Goal: Task Accomplishment & Management: Use online tool/utility

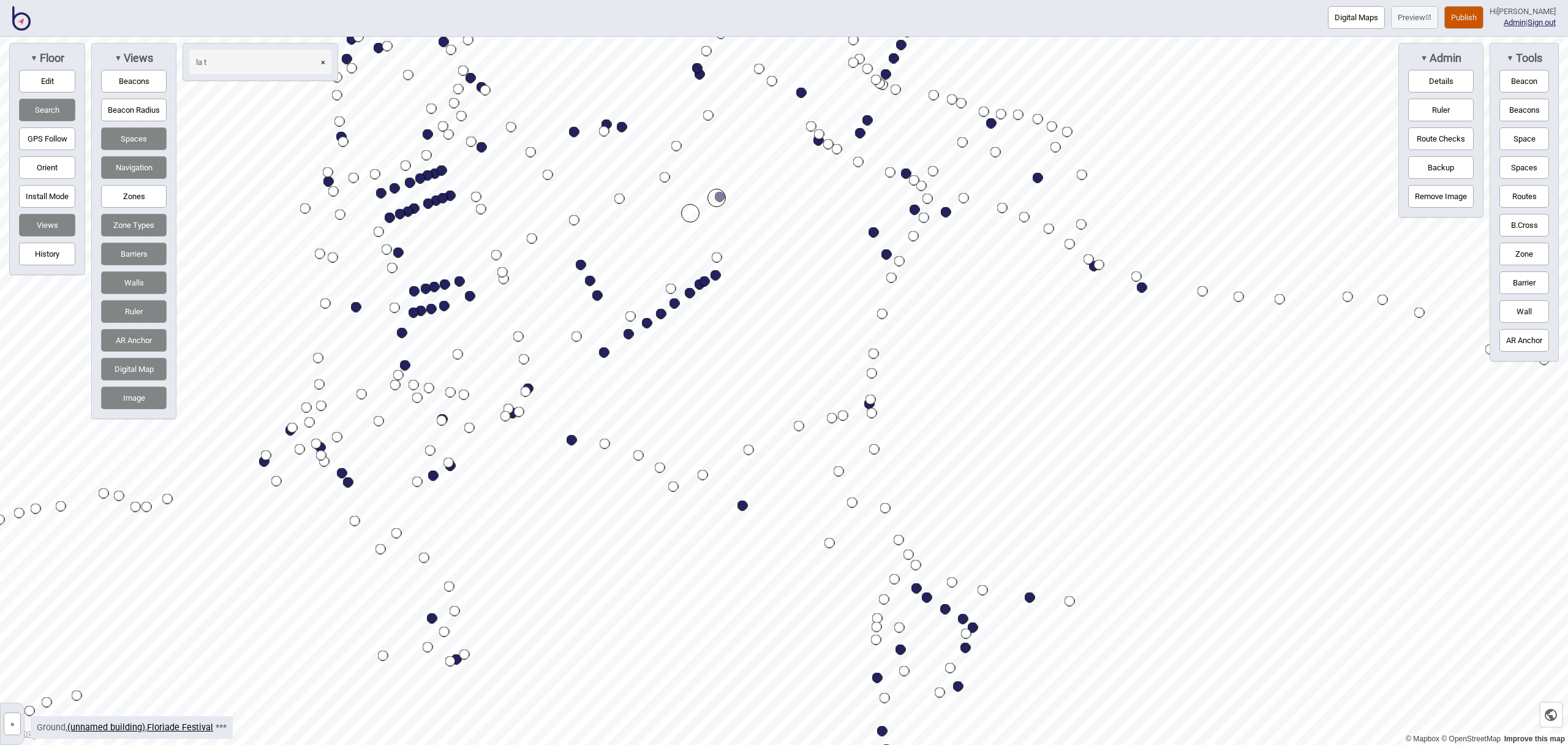
click at [254, 60] on input "la t" at bounding box center [254, 61] width 128 height 25
type input "l"
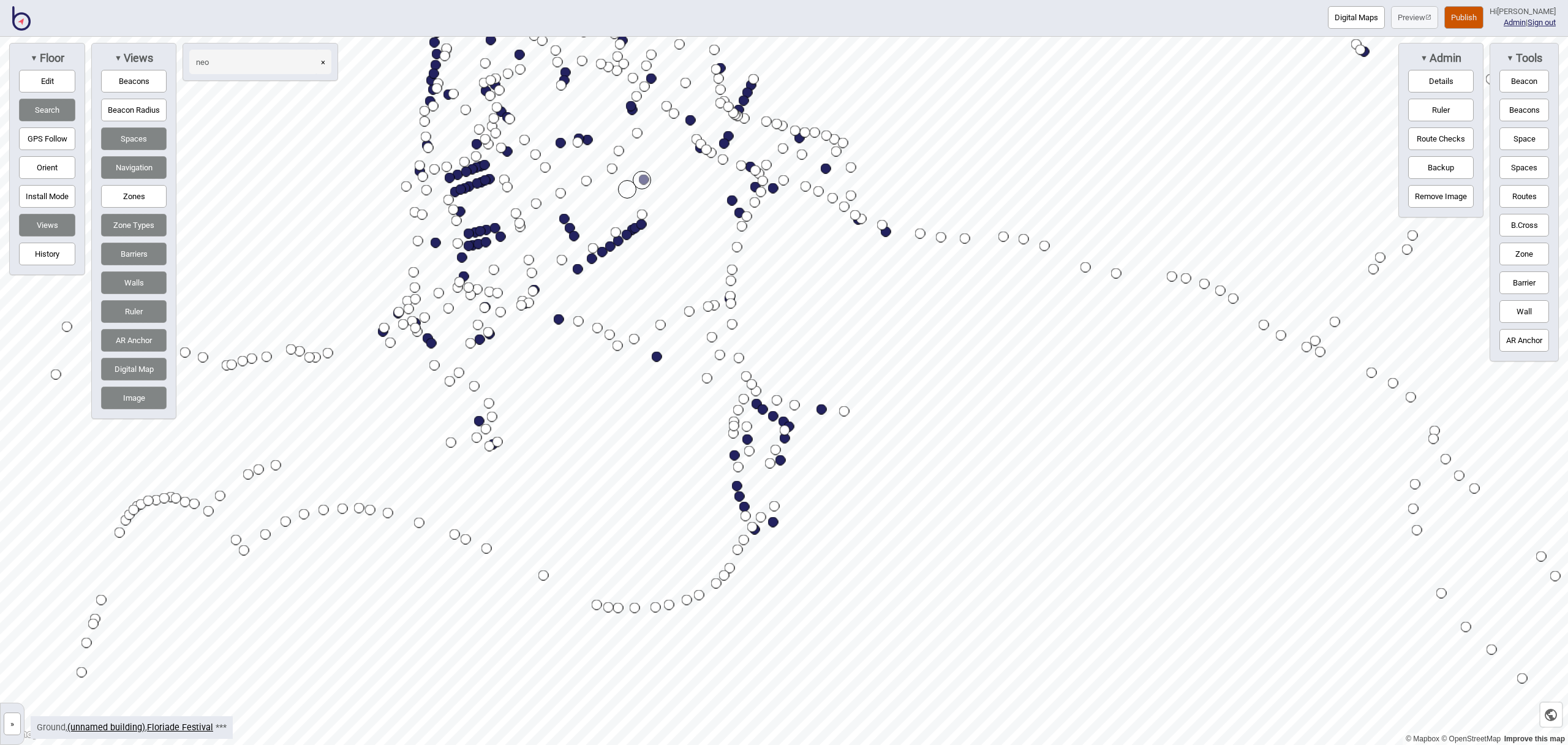
type input "neo"
click at [134, 310] on button "Ruler" at bounding box center [133, 311] width 65 height 23
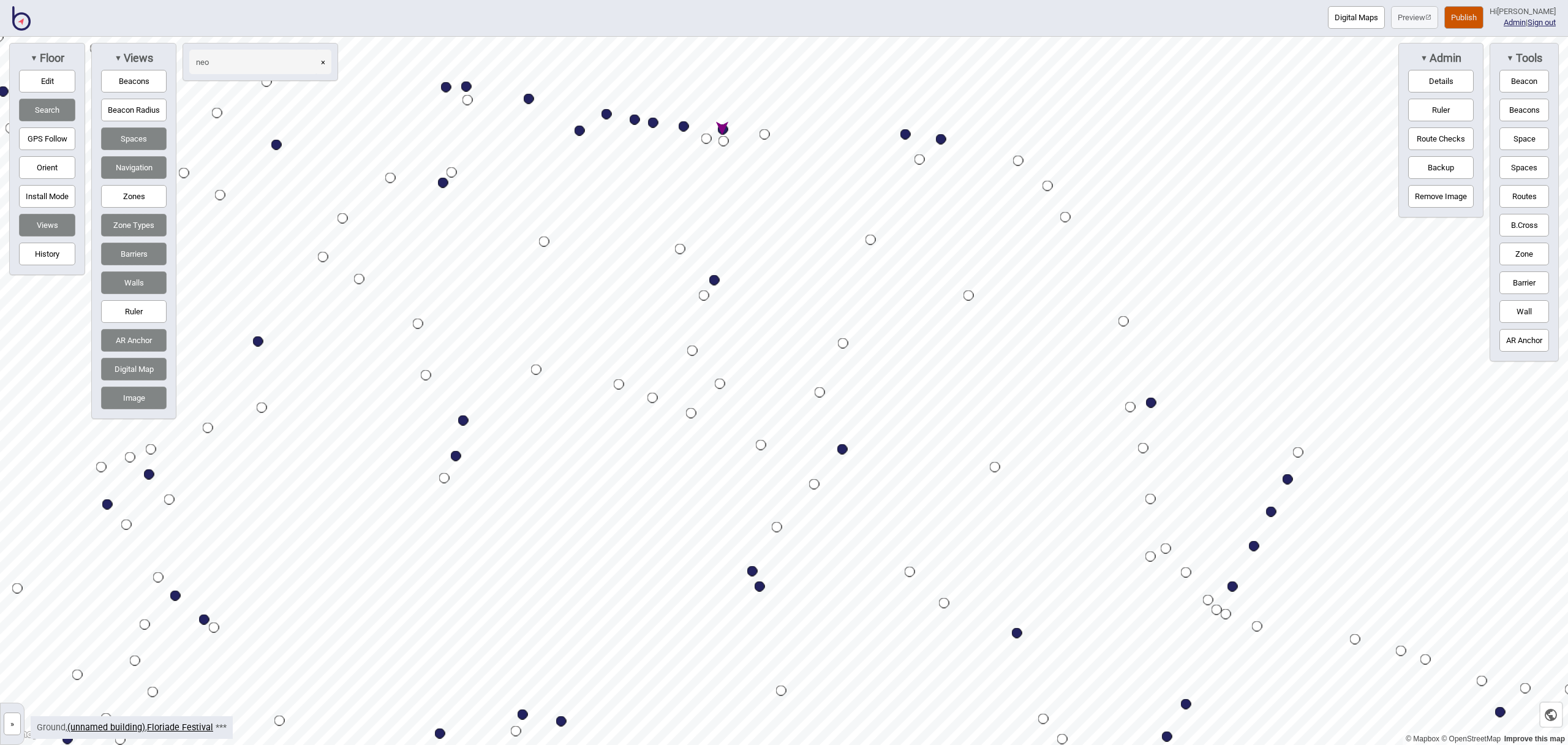
click at [324, 63] on button "×" at bounding box center [323, 61] width 17 height 25
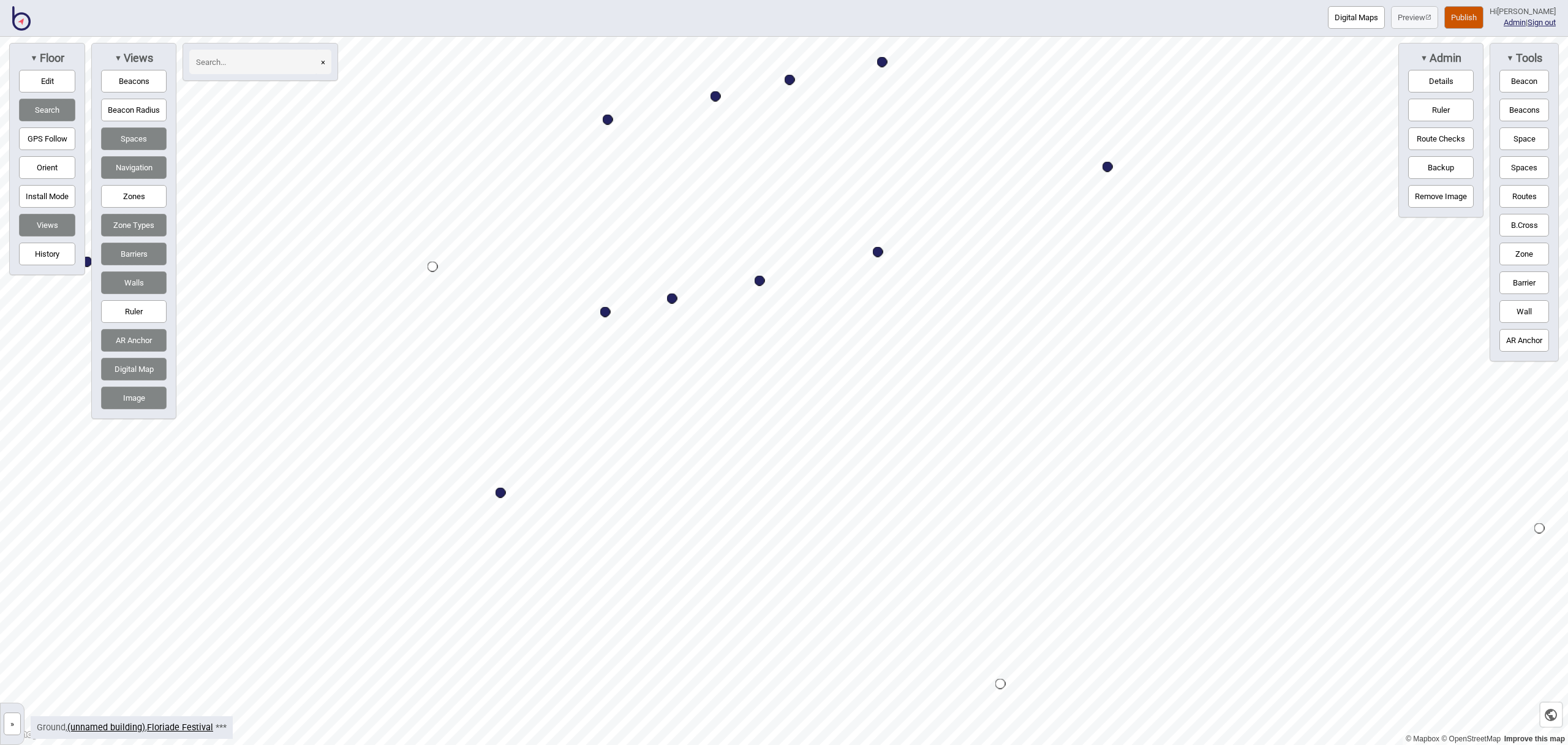
click at [38, 80] on button "Edit" at bounding box center [46, 81] width 56 height 23
click at [779, 277] on div "Map marker" at bounding box center [778, 278] width 11 height 11
select select "Market Stalls"
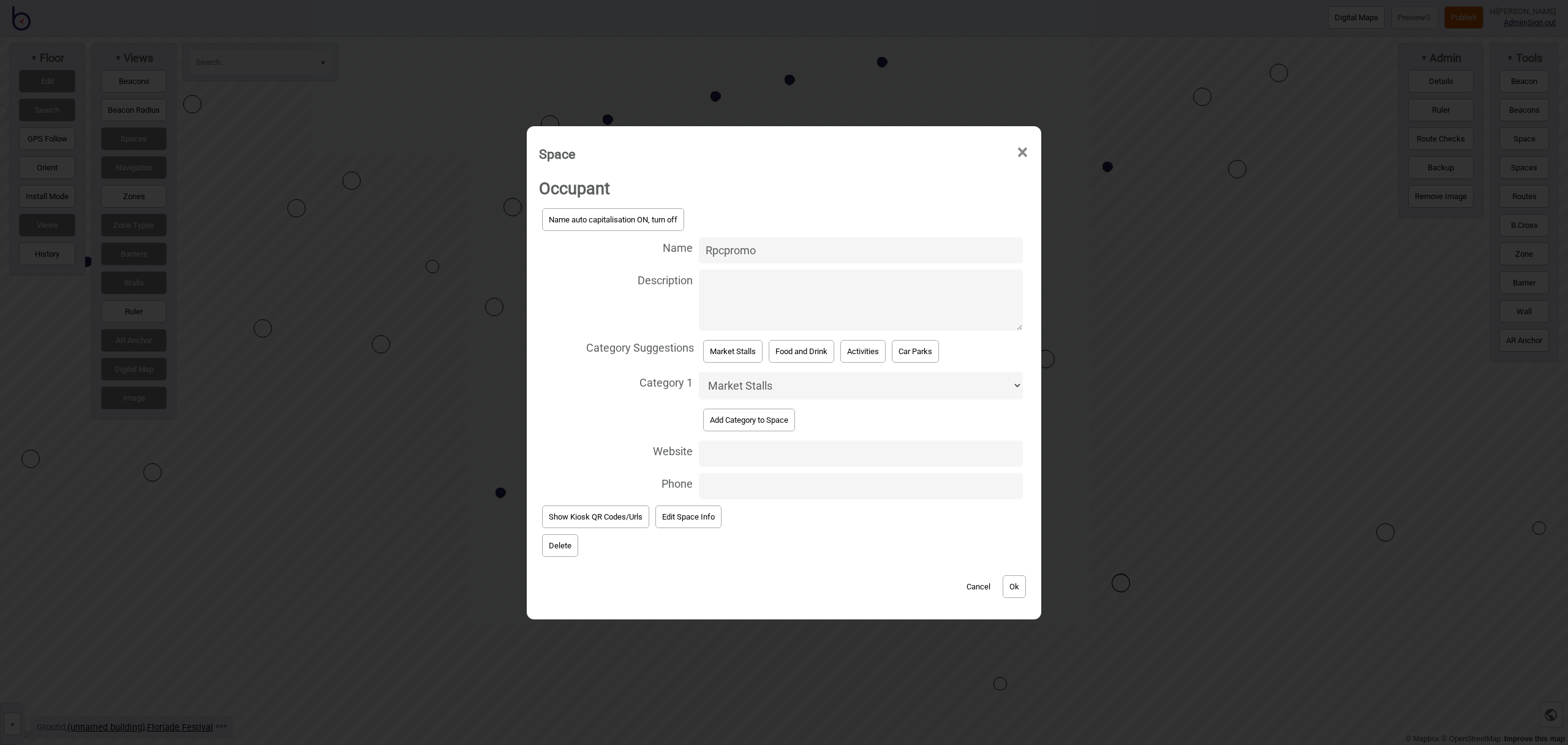
drag, startPoint x: 775, startPoint y: 248, endPoint x: 649, endPoint y: 250, distance: 126.0
click at [650, 250] on label "Name Rpcpromo" at bounding box center [784, 250] width 490 height 33
type input "Olivia'S Happy Store"
click at [1019, 585] on button "Ok" at bounding box center [1014, 586] width 24 height 23
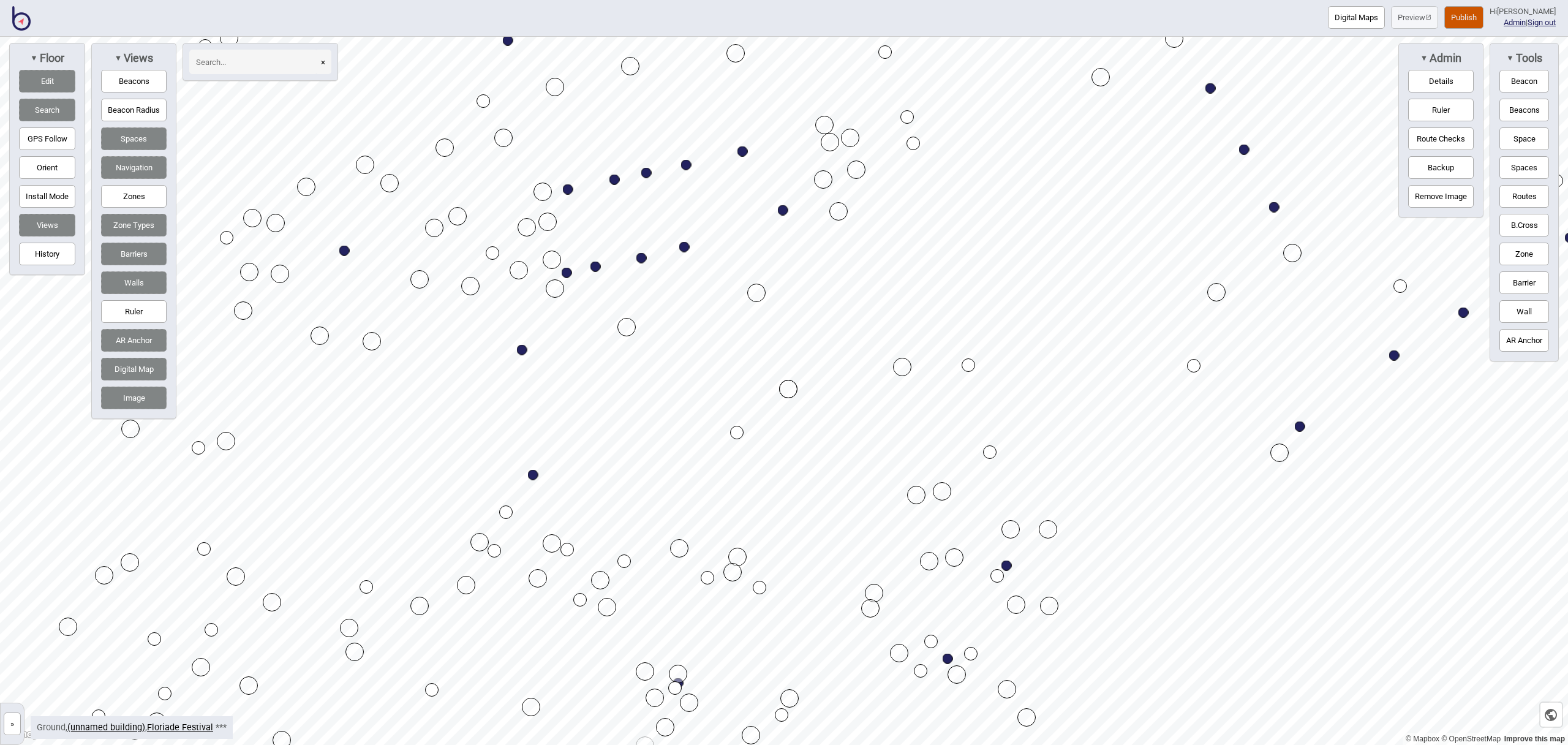
click at [62, 84] on button "Edit" at bounding box center [46, 81] width 56 height 23
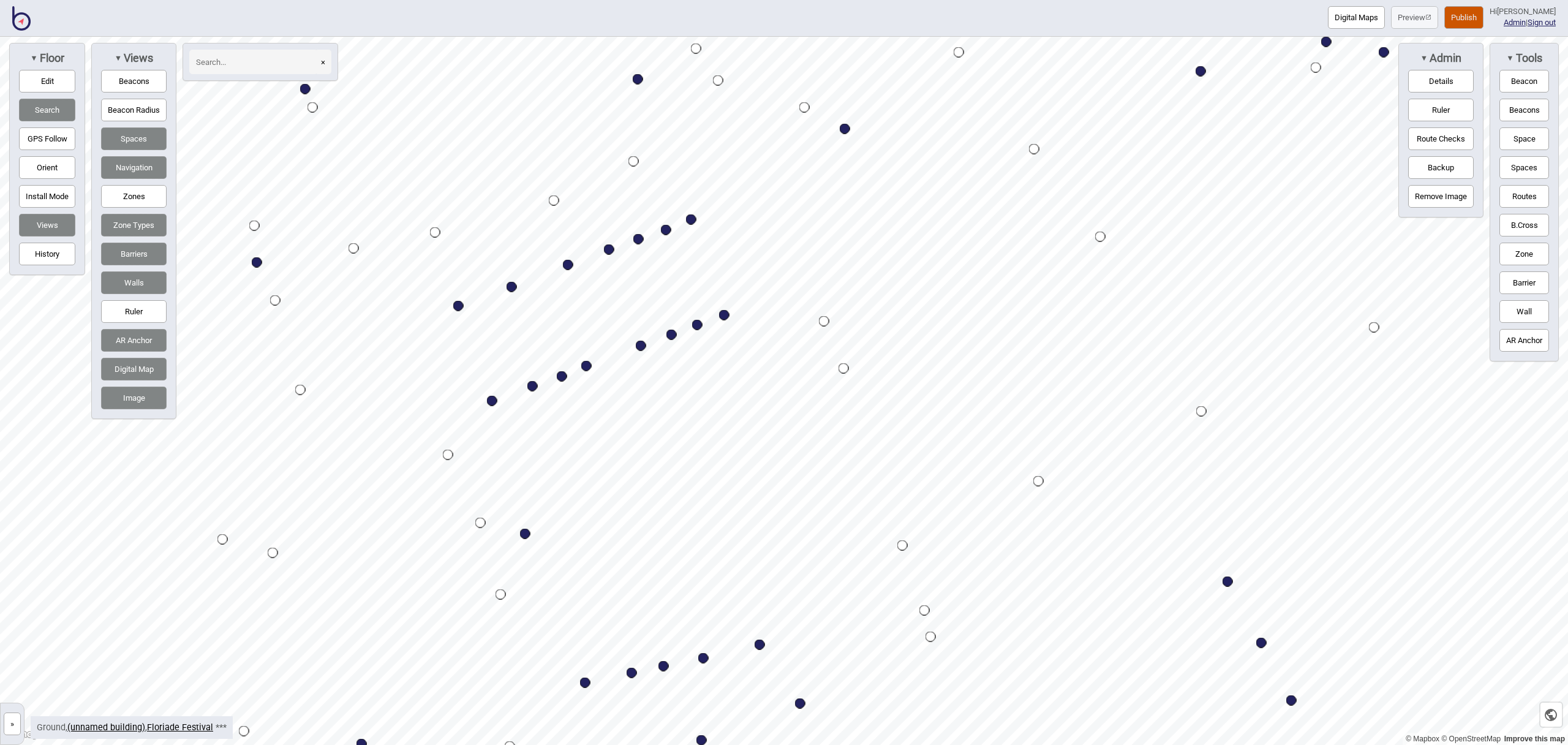
click at [982, 0] on html "Digital Maps Preview Publish Hi John-Ross Admin | Sign out © Mapbox © OpenStree…" at bounding box center [784, 0] width 1568 height 0
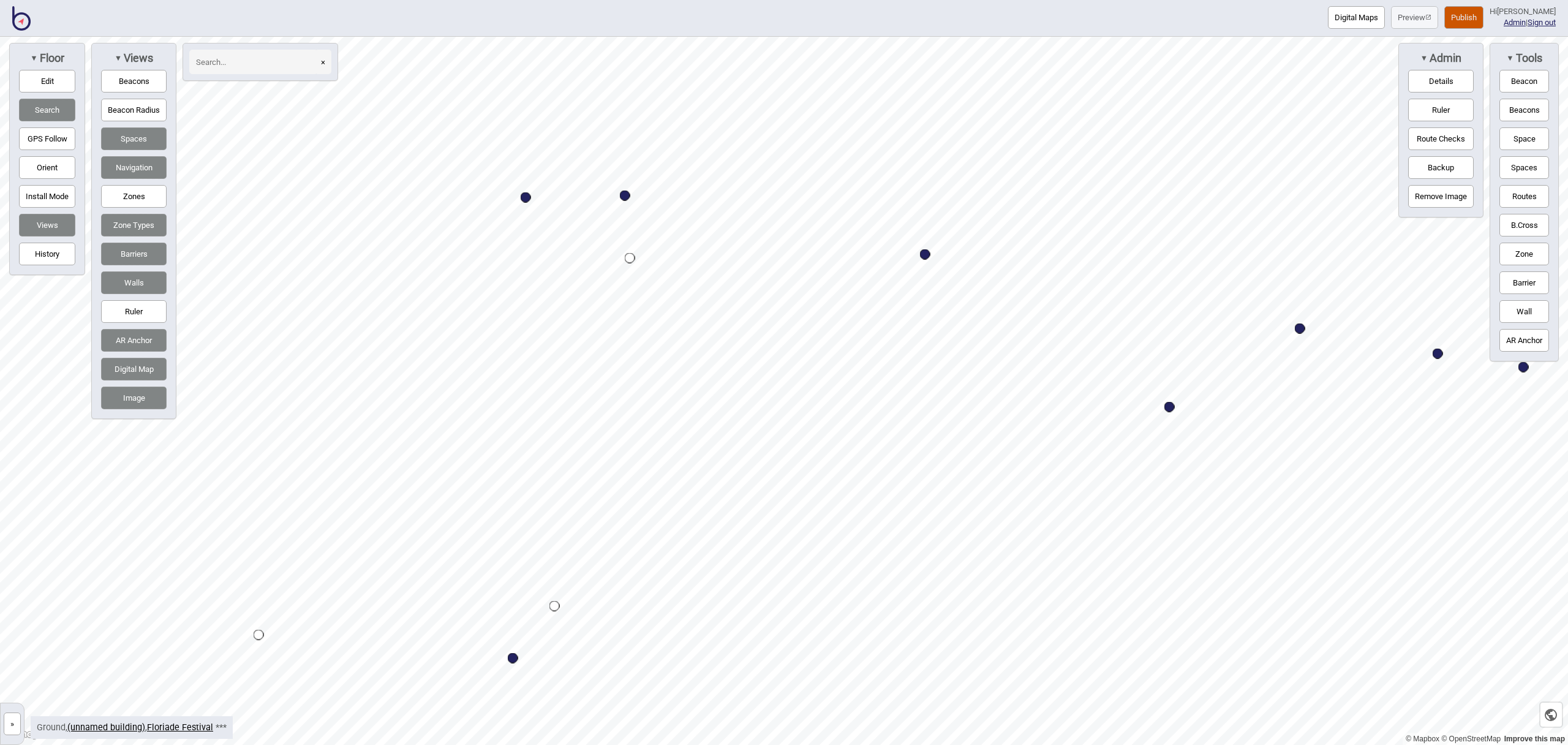
click at [629, 197] on div "Map marker" at bounding box center [625, 196] width 11 height 11
select select "Market Stalls"
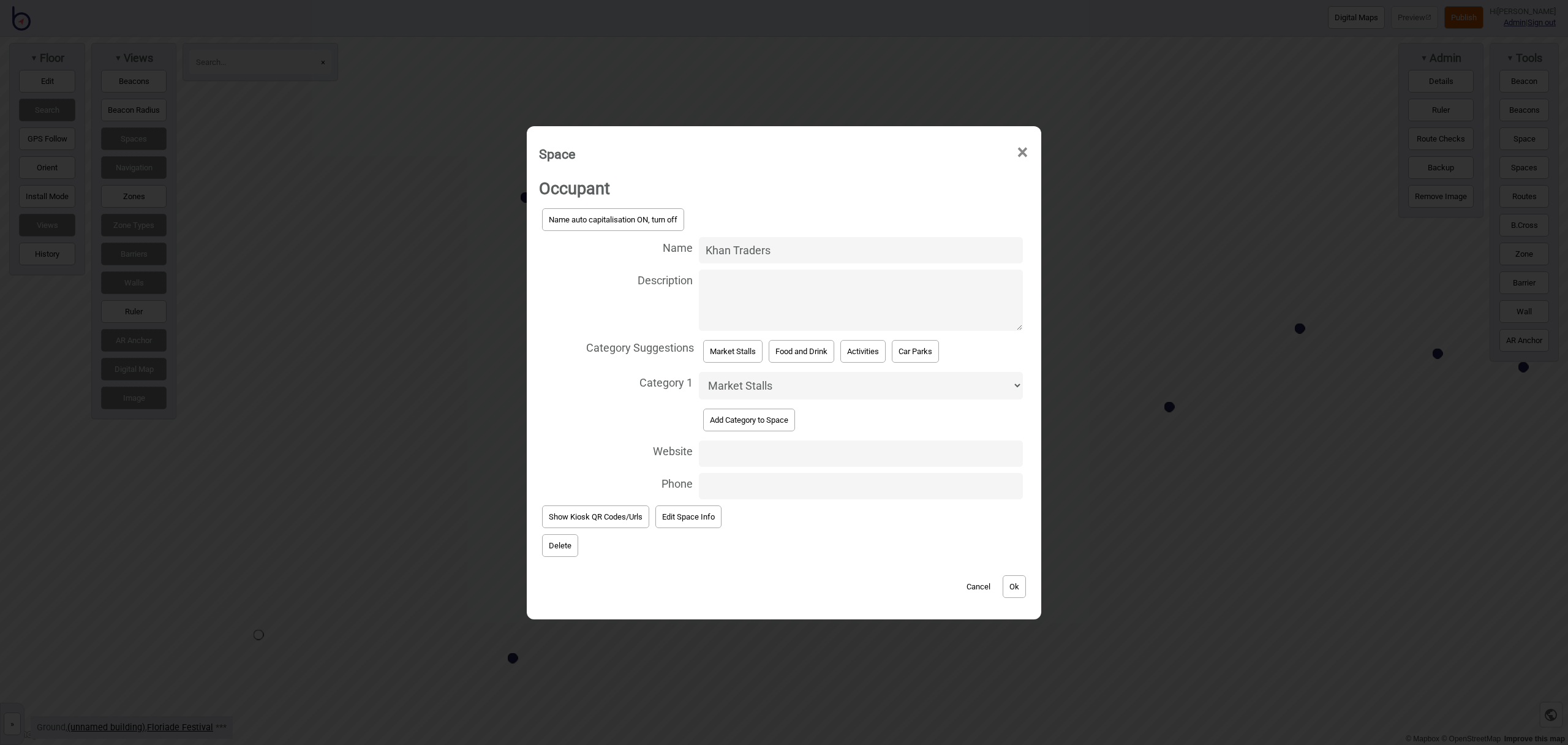
drag, startPoint x: 791, startPoint y: 248, endPoint x: 668, endPoint y: 251, distance: 123.0
click at [668, 251] on label "Name Khan Traders" at bounding box center [784, 250] width 490 height 33
type input "Sunlighters"
click at [1020, 587] on button "Ok" at bounding box center [1014, 586] width 24 height 23
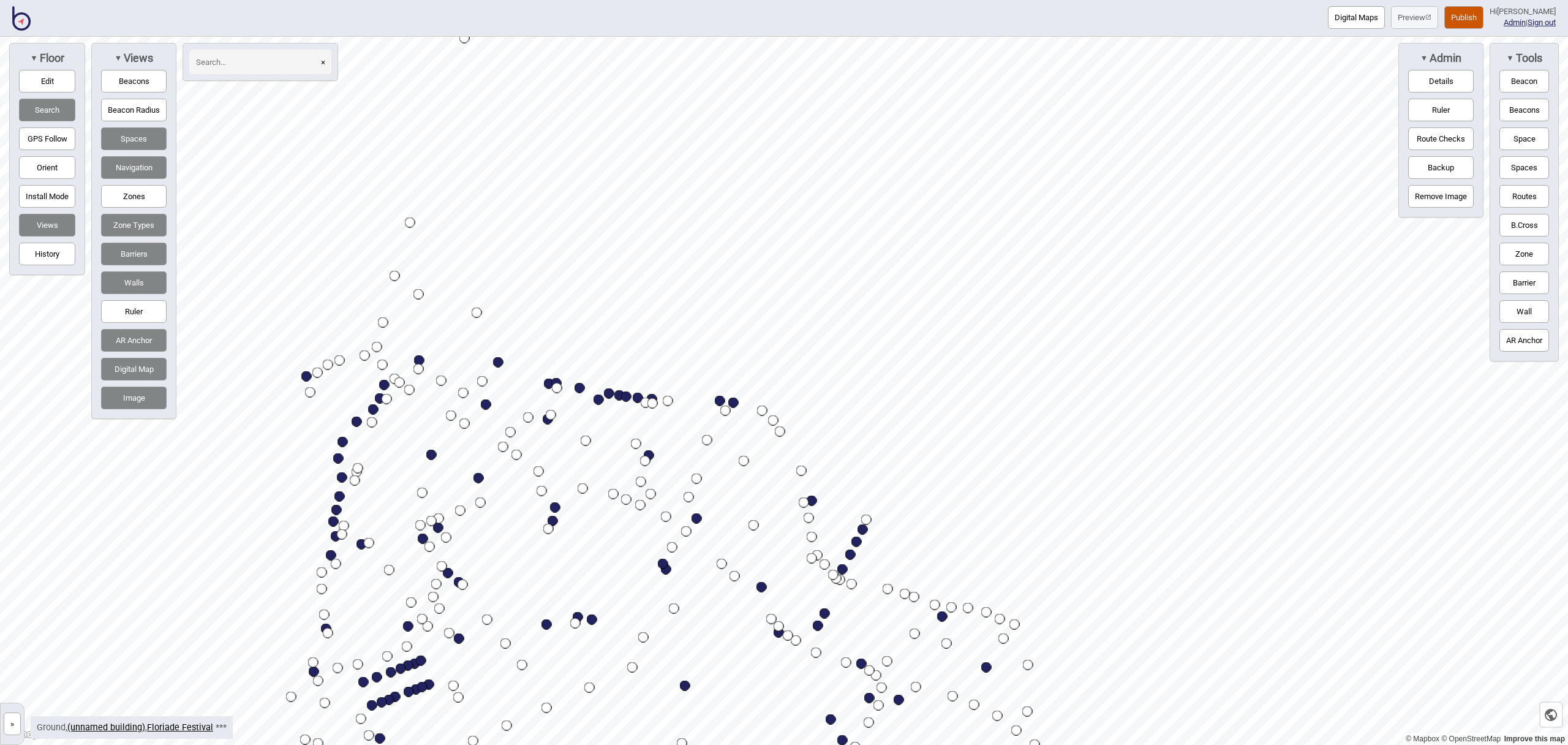
click at [236, 66] on input at bounding box center [254, 61] width 128 height 25
type input "the st"
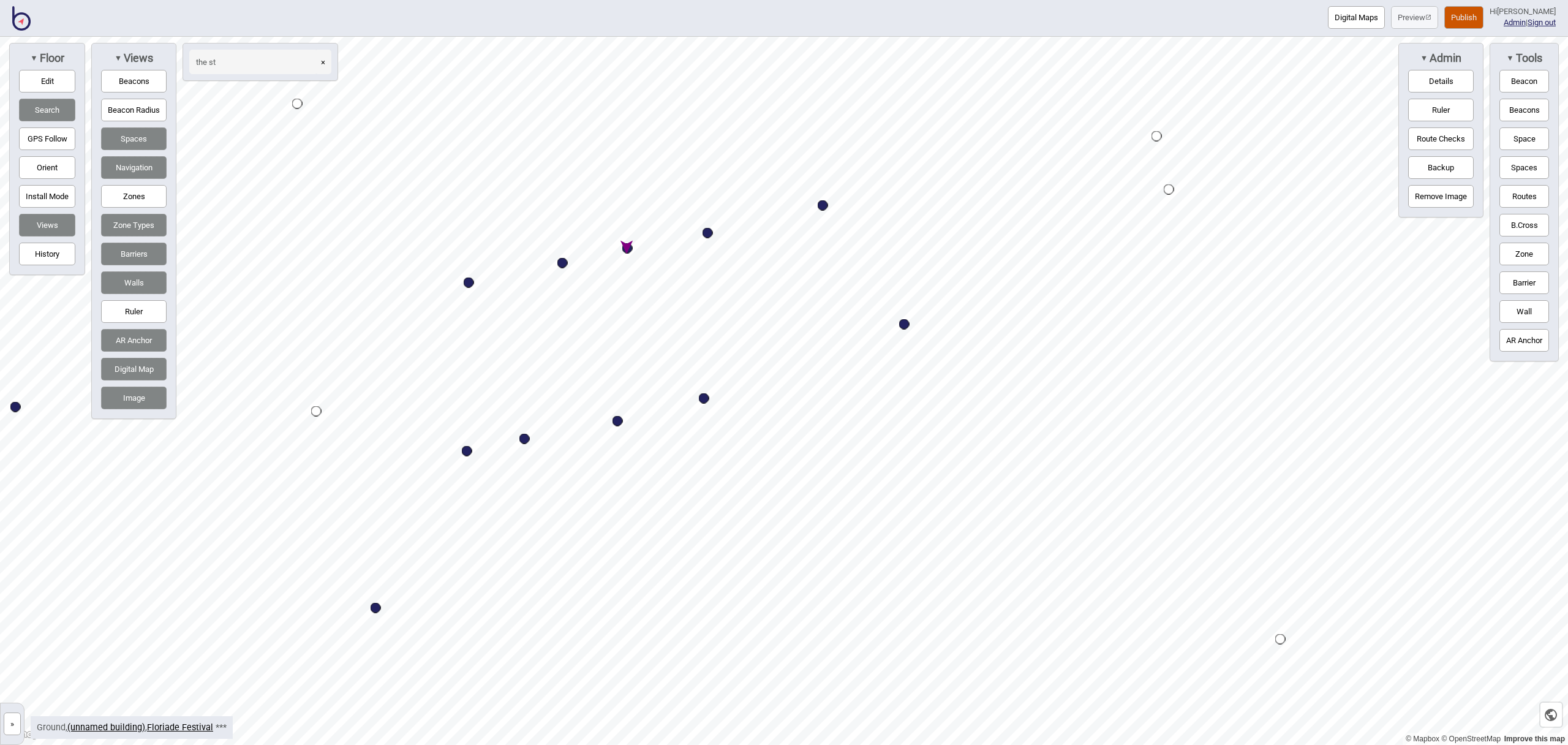
click at [627, 246] on div "Map marker" at bounding box center [627, 248] width 11 height 11
select select "Market Stalls"
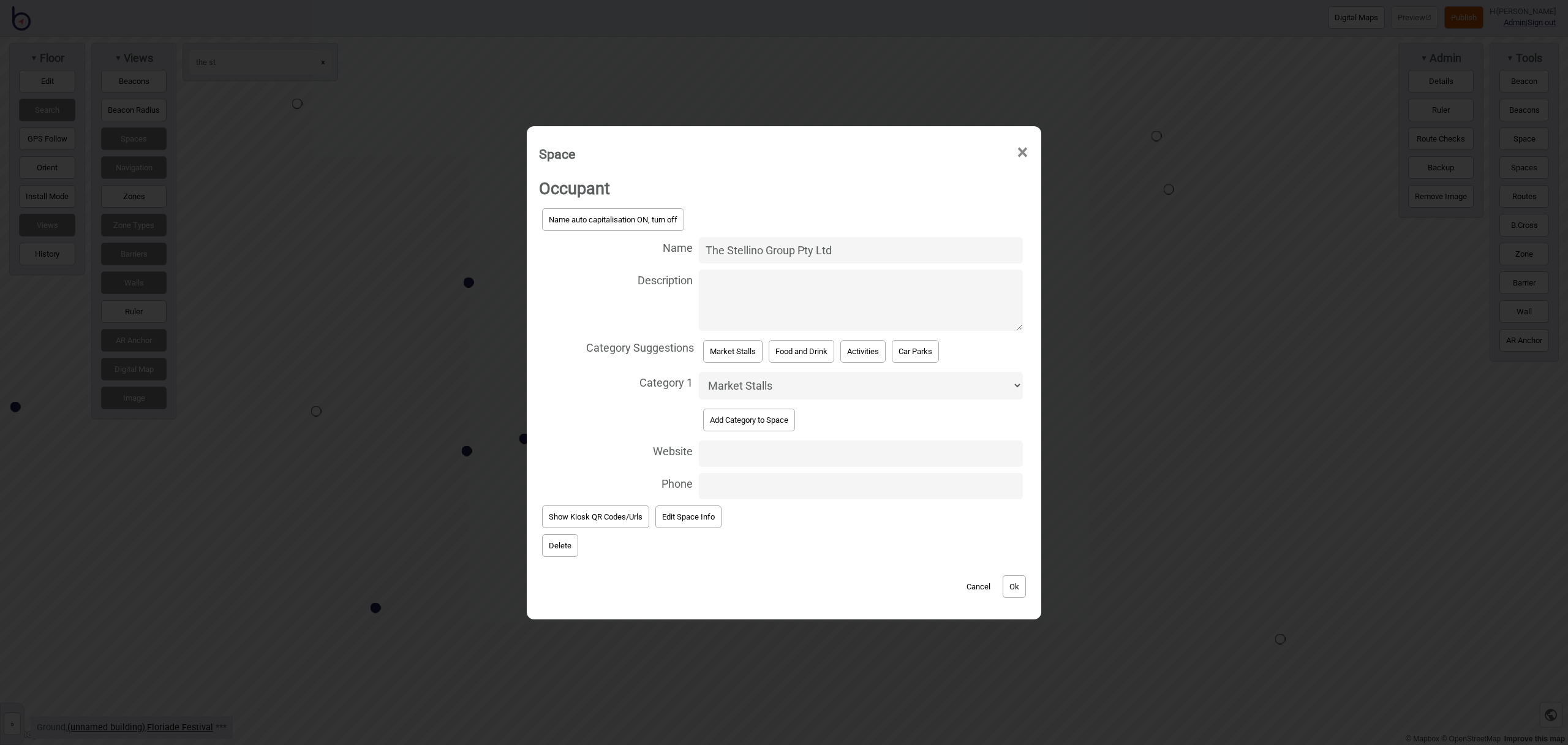
click at [569, 545] on button "Delete" at bounding box center [560, 545] width 37 height 23
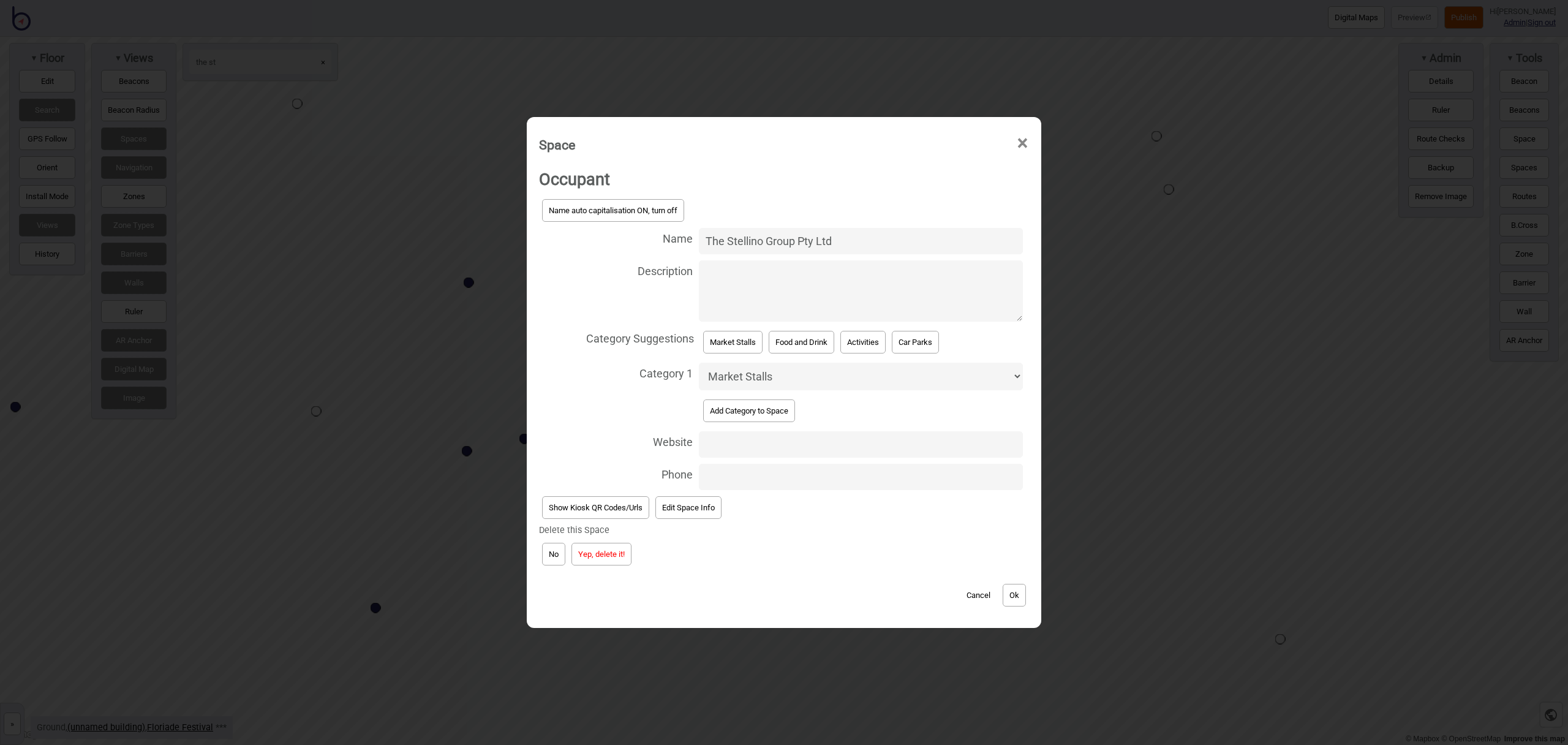
click at [613, 550] on button "Yep, delete it!" at bounding box center [601, 553] width 60 height 23
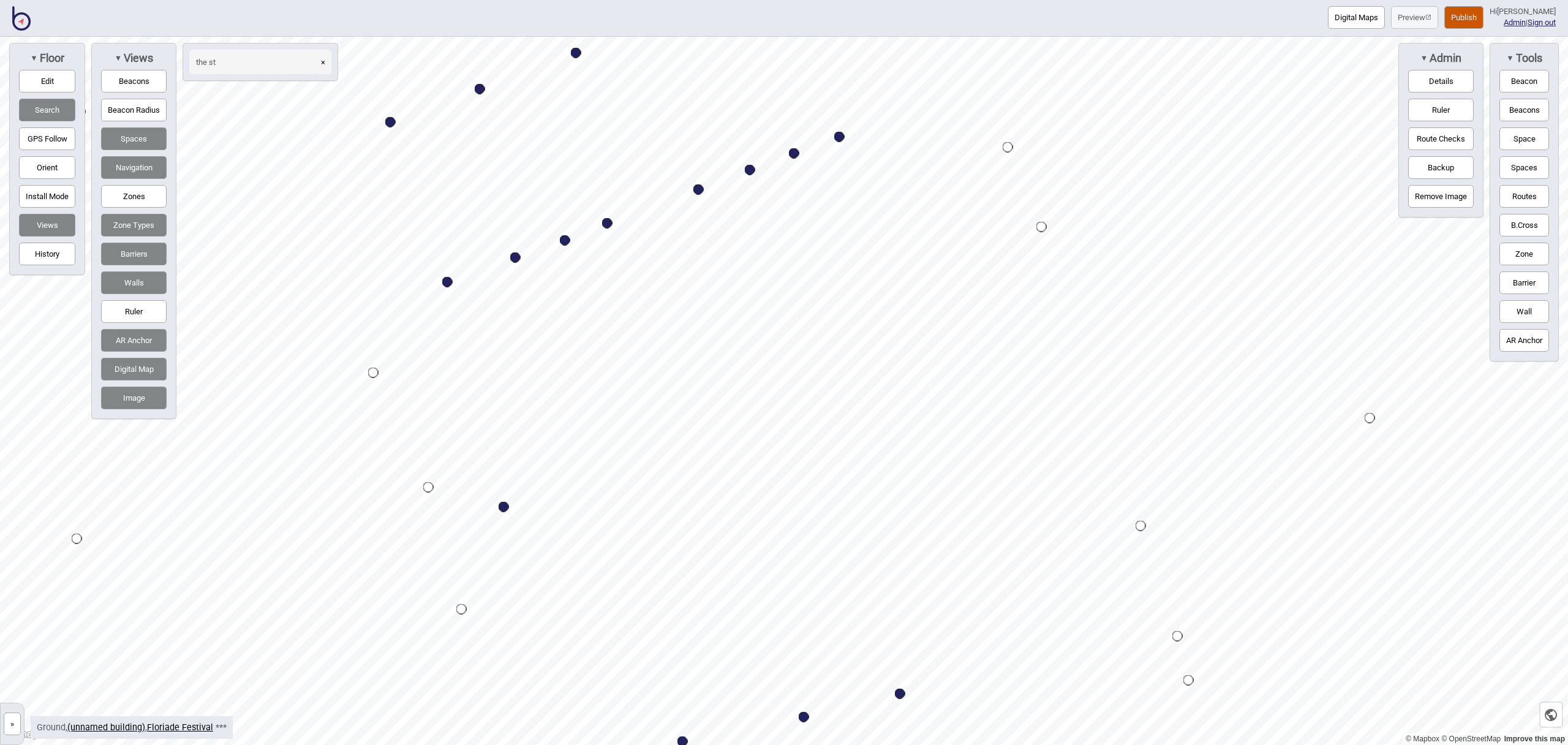
click at [1524, 140] on button "Space" at bounding box center [1524, 138] width 49 height 23
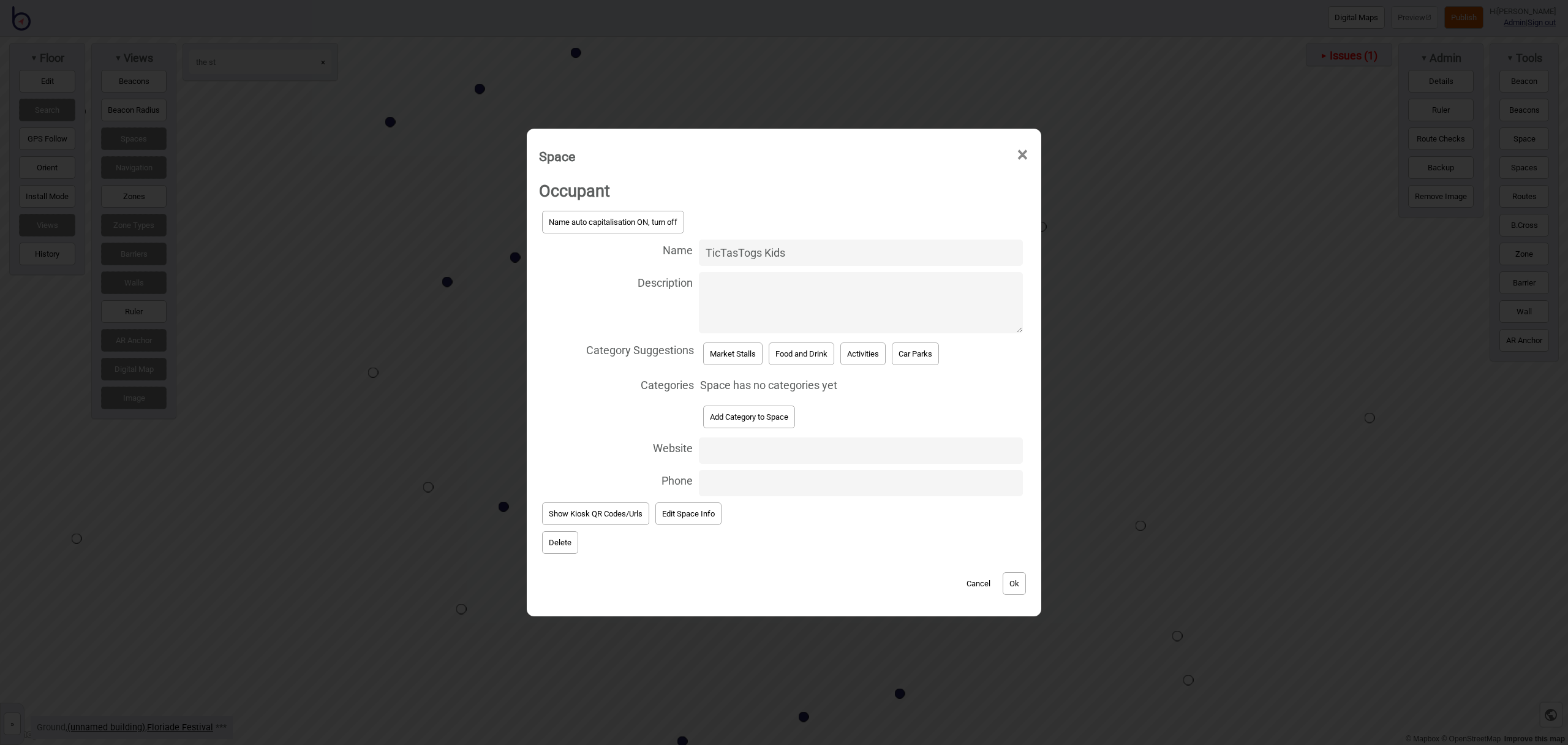
type input "Tictastogs Kids"
click at [739, 349] on button "Market Stalls" at bounding box center [733, 354] width 59 height 23
select select "Market Stalls"
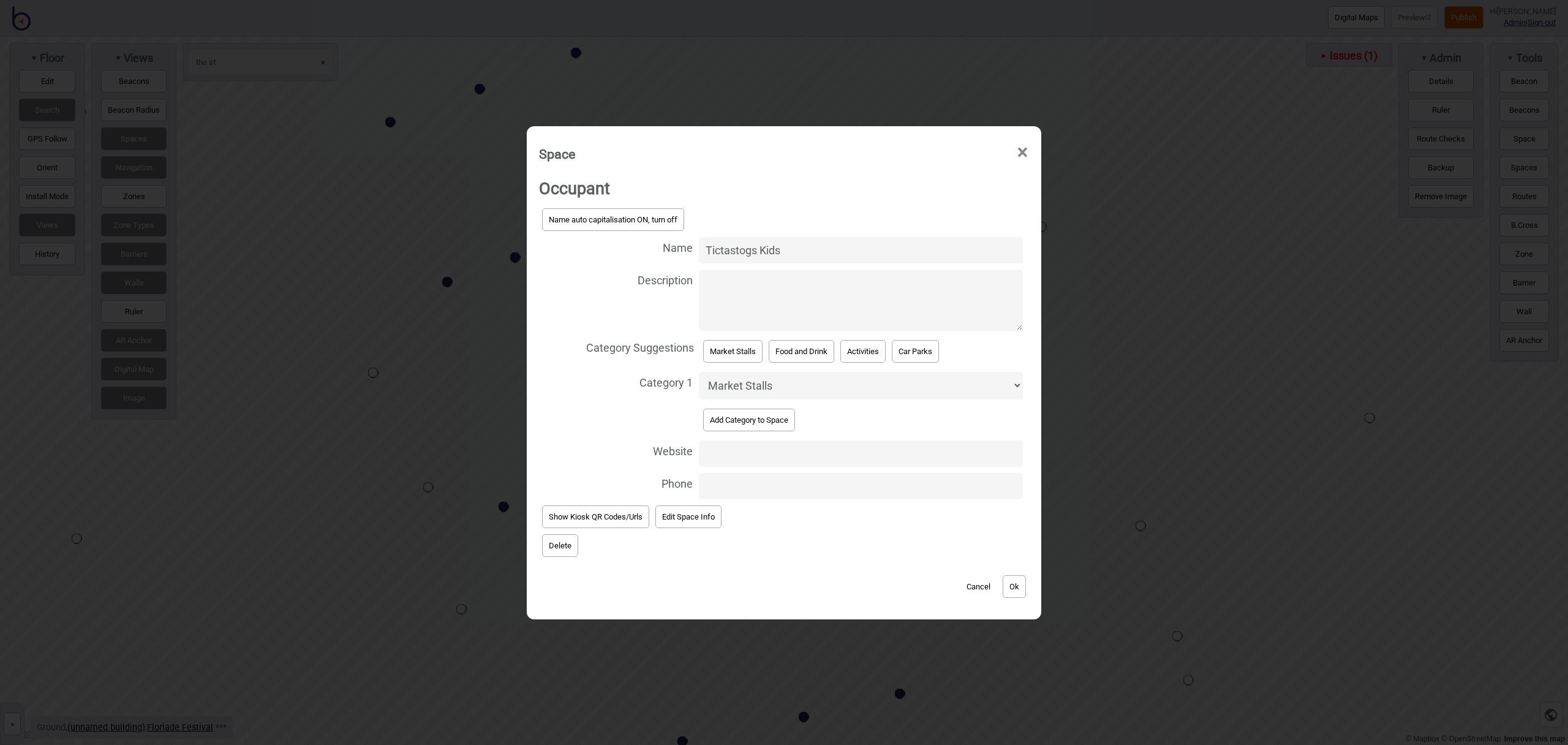
click at [1013, 596] on button "Ok" at bounding box center [1014, 586] width 24 height 23
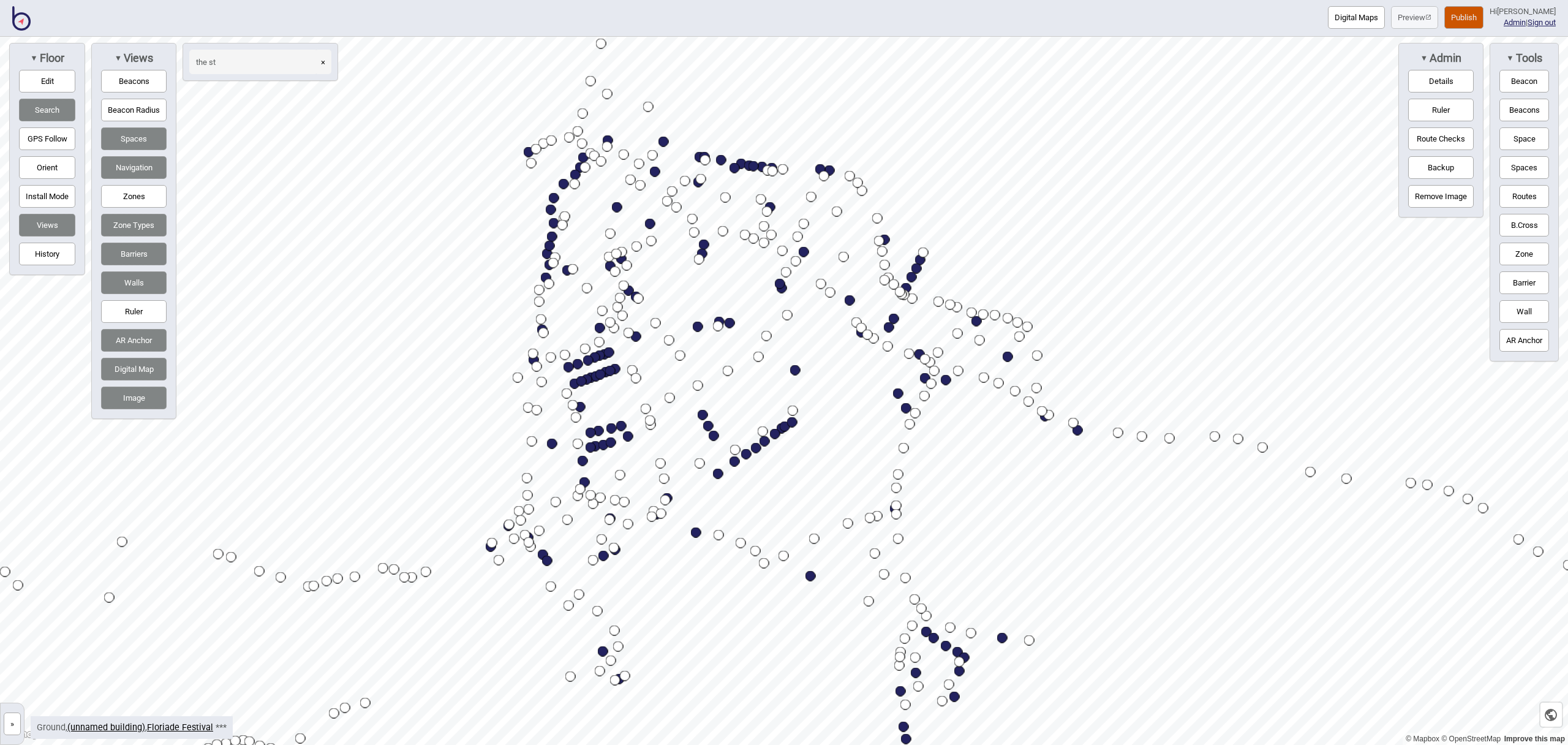
click at [267, 68] on input "the st" at bounding box center [254, 61] width 128 height 25
type input "t"
type input "wil"
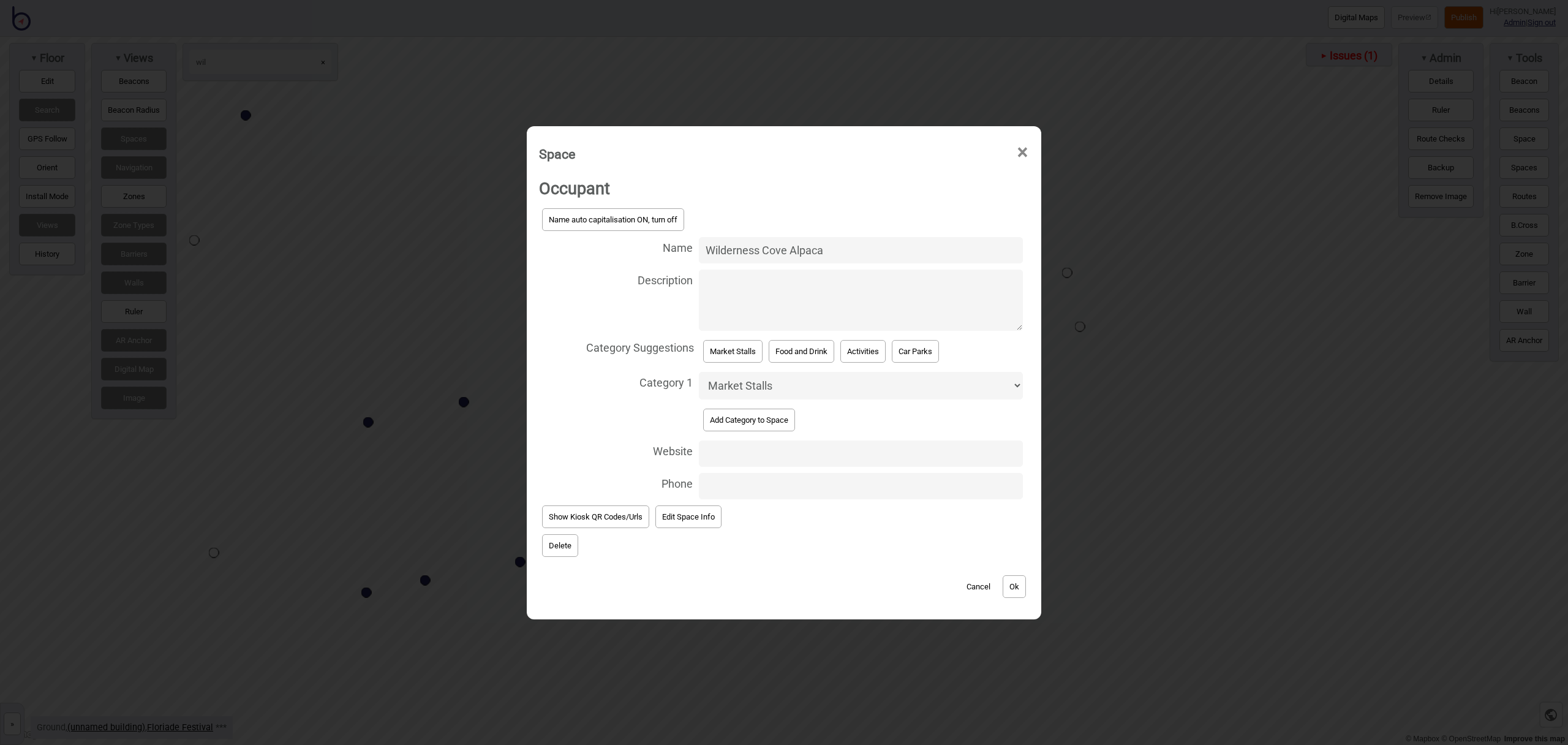
select select "Market Stalls"
click at [1017, 587] on button "Ok" at bounding box center [1014, 586] width 24 height 23
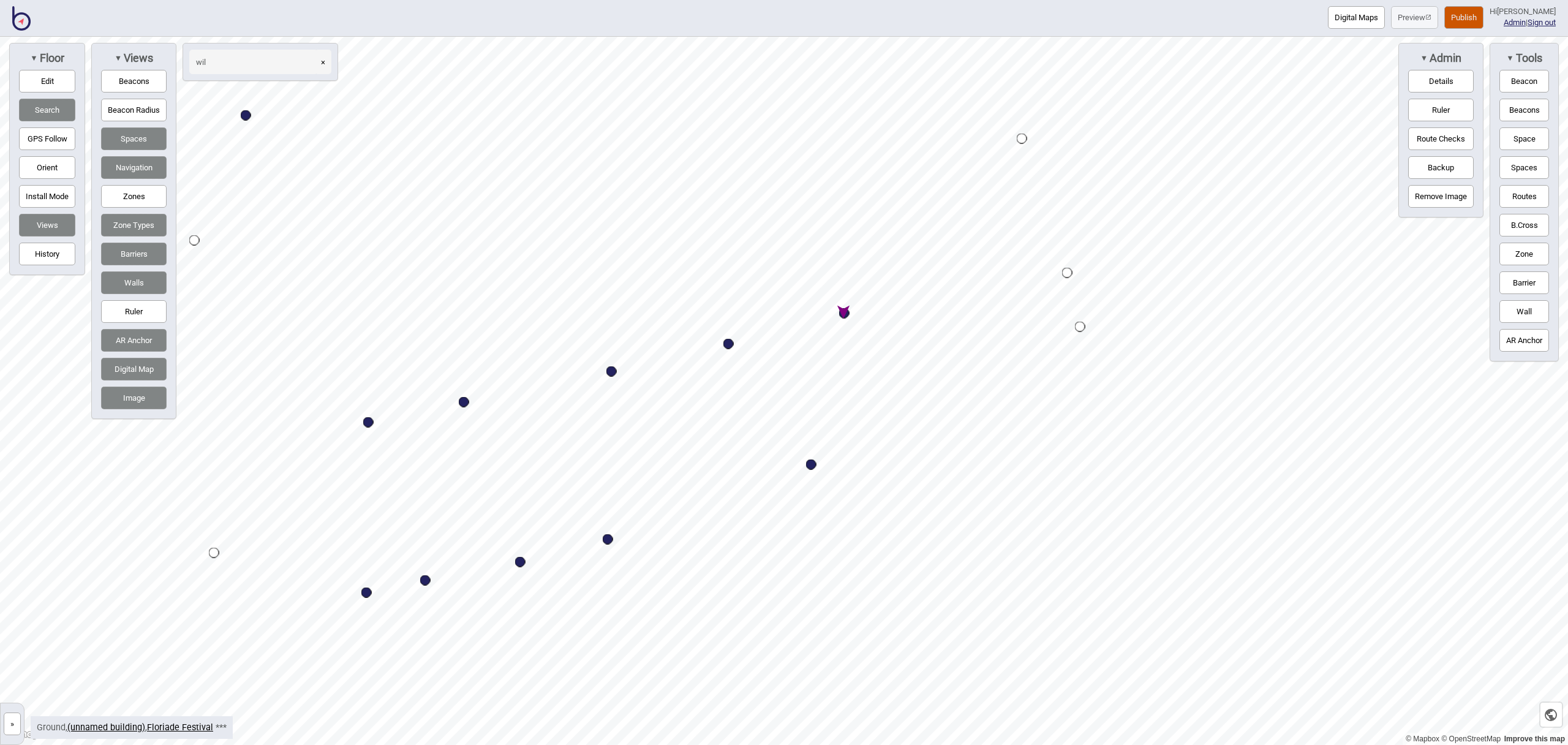
click at [325, 64] on button "×" at bounding box center [323, 61] width 17 height 25
click at [1363, 25] on button "Digital Maps" at bounding box center [1356, 17] width 57 height 23
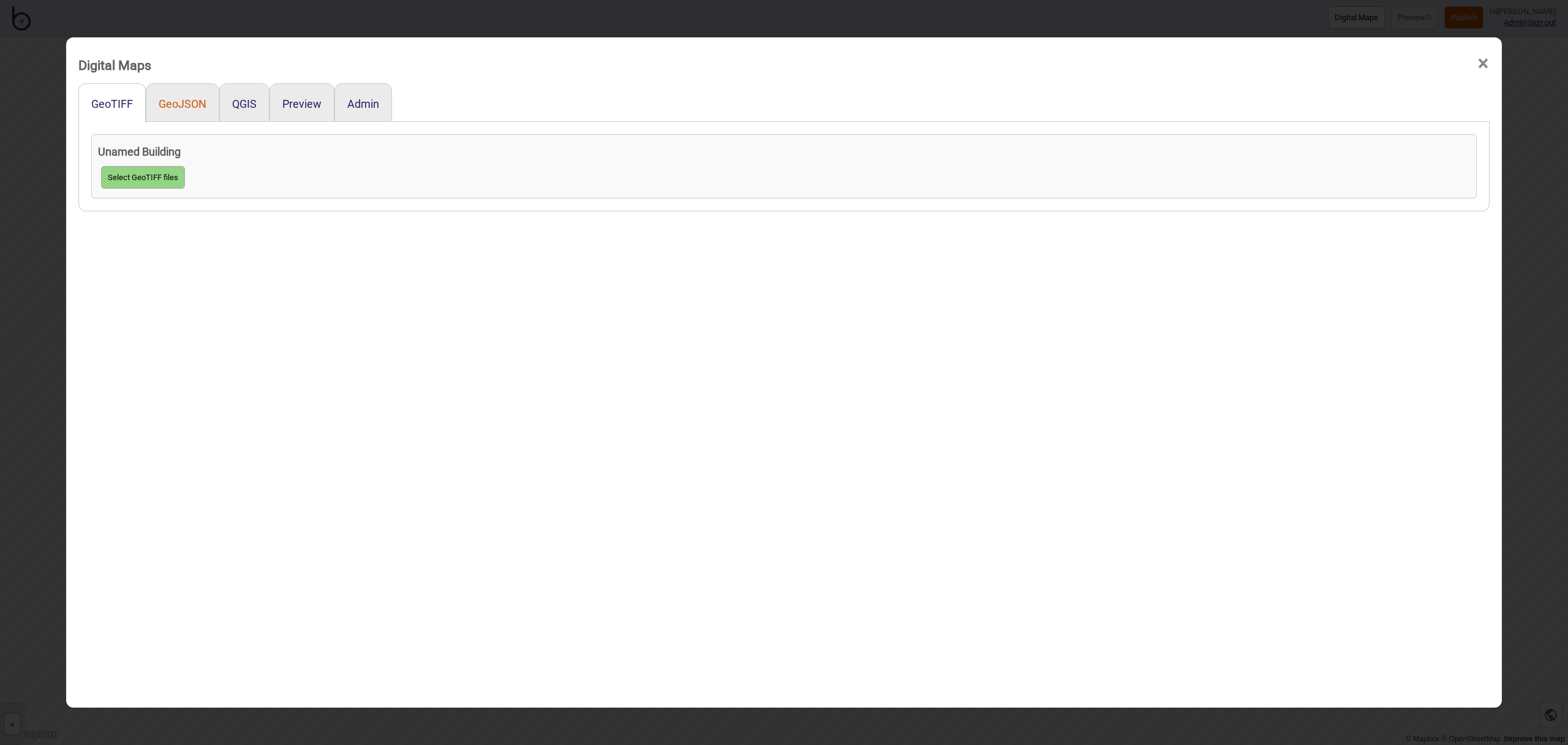
click at [185, 108] on button "GeoJSON" at bounding box center [183, 104] width 47 height 13
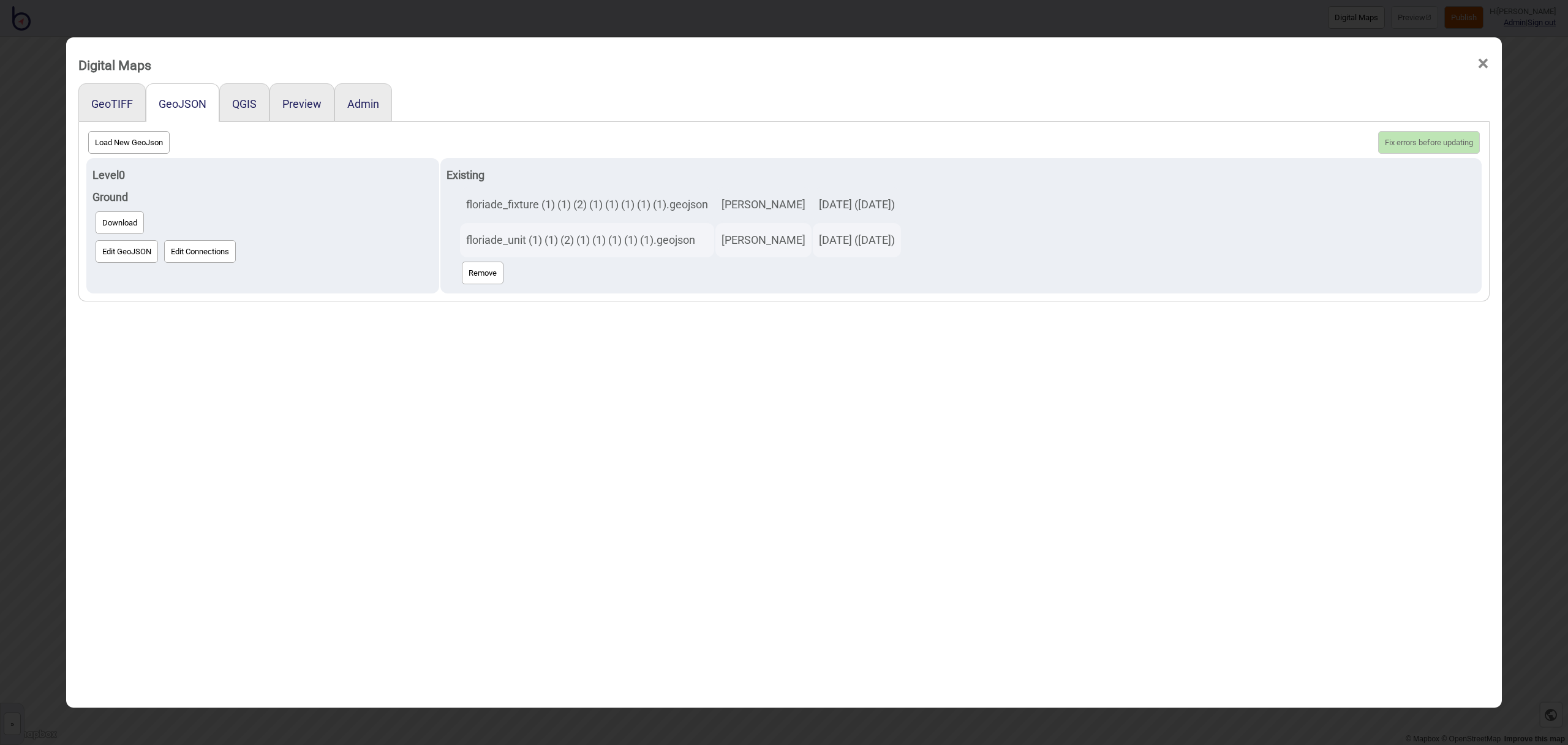
click at [152, 145] on button "Load New GeoJson" at bounding box center [128, 142] width 81 height 23
click input "file" at bounding box center [0, 0] width 0 height 0
click at [143, 146] on button "Load New GeoJson" at bounding box center [128, 142] width 81 height 23
click input "file" at bounding box center [0, 0] width 0 height 0
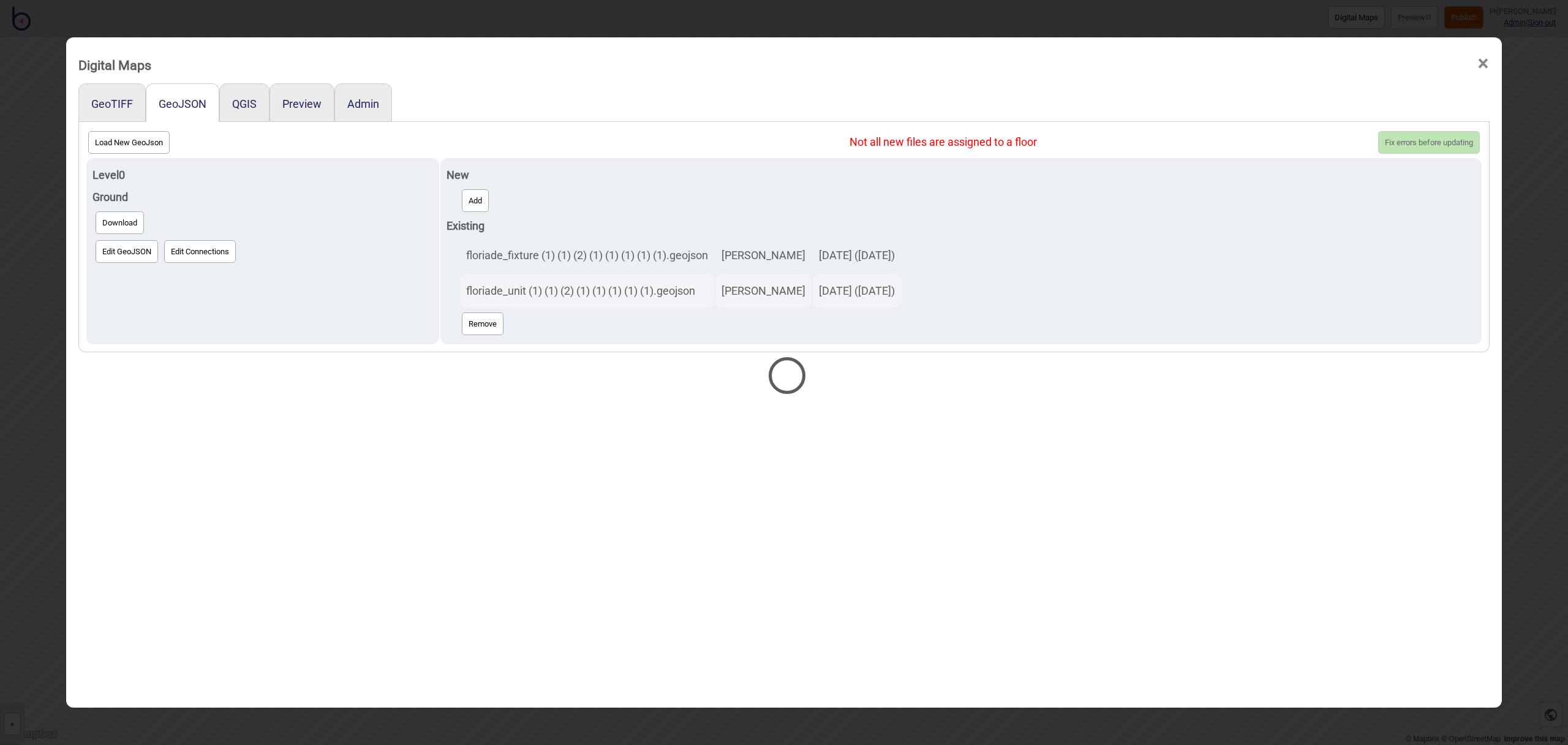
select select "floriade_unit (1) (1) (2) (1) (1) (1) (1) (1) (1).geojson"
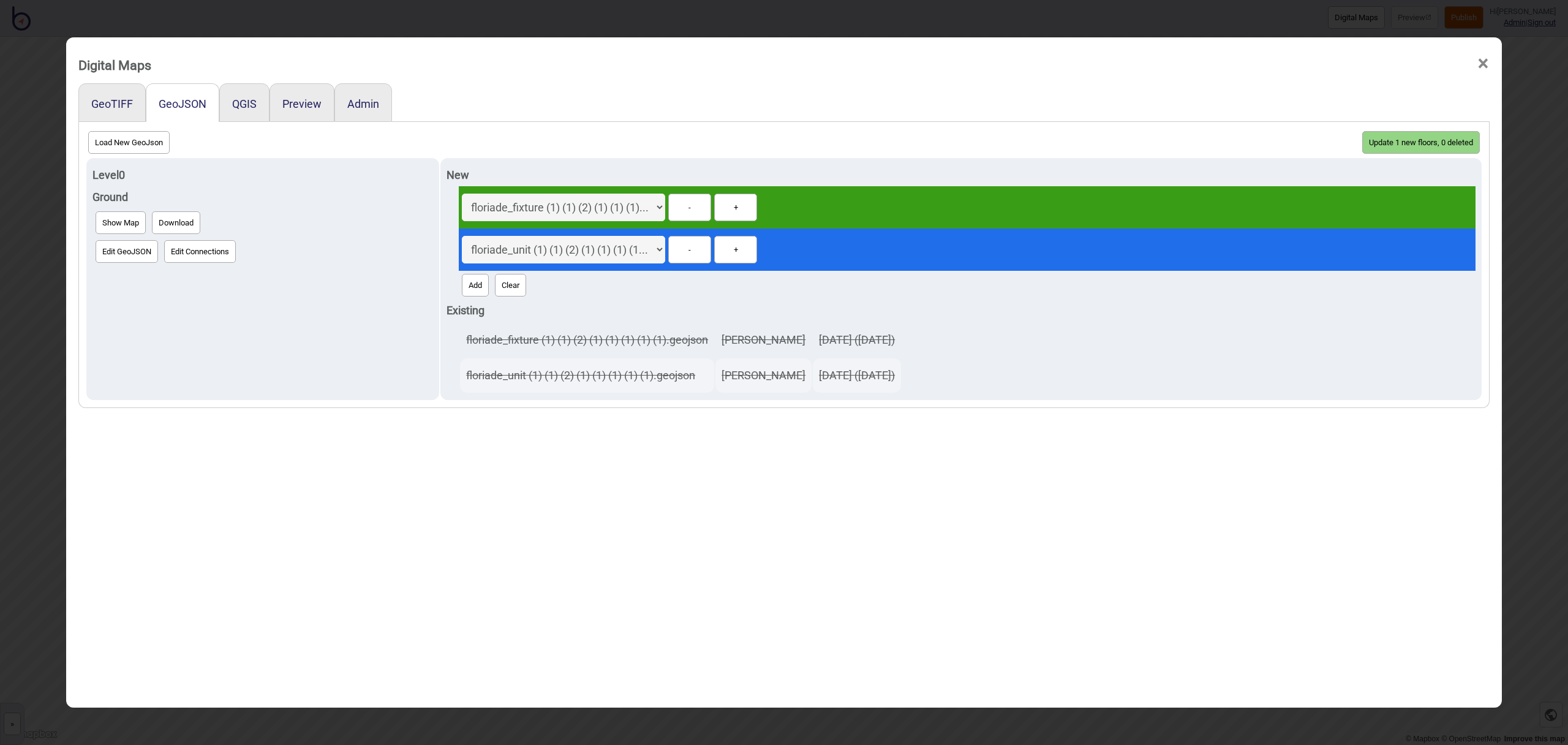
click at [1443, 143] on button "Update 1 new floors, 0 deleted" at bounding box center [1420, 142] width 118 height 23
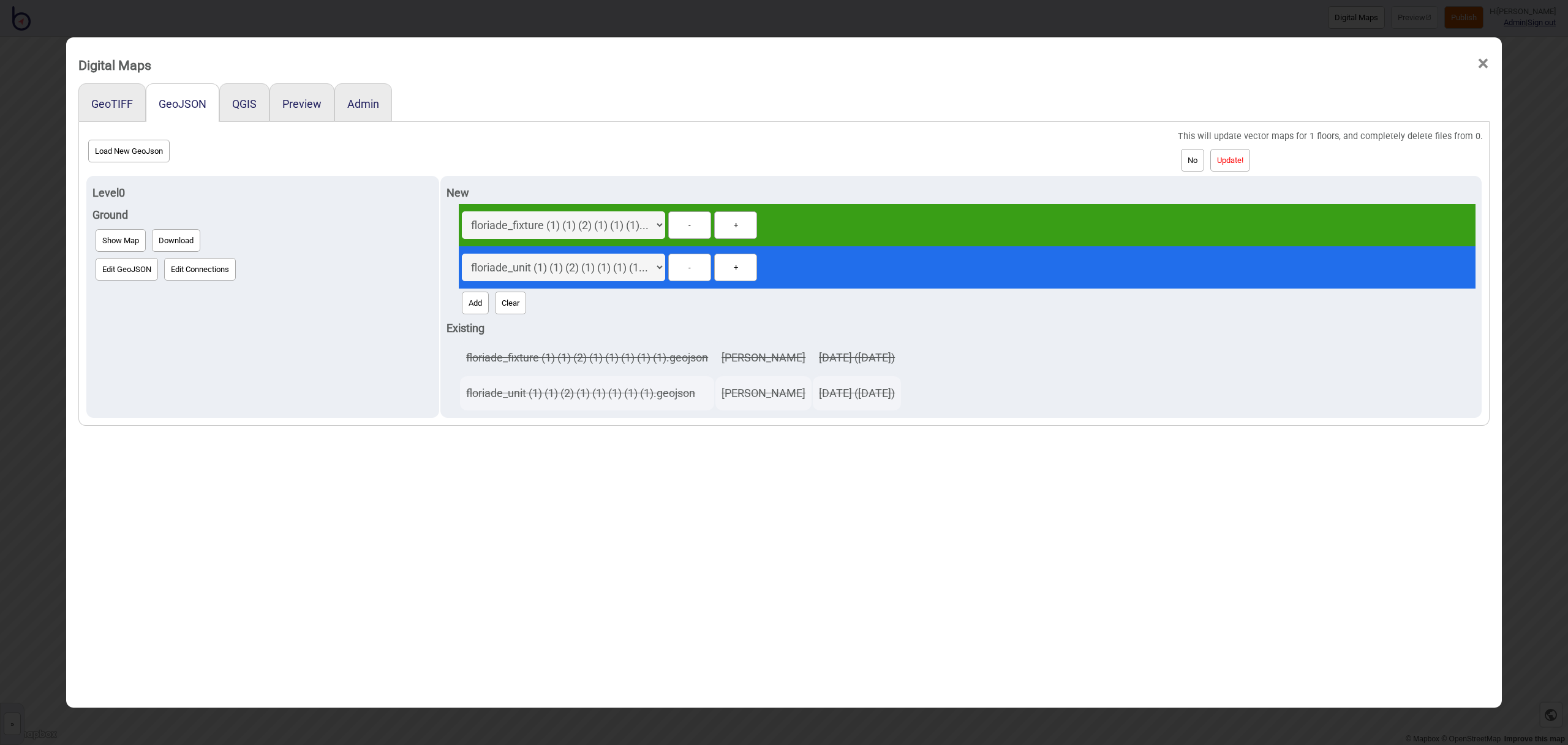
click at [1240, 162] on button "Update!" at bounding box center [1229, 160] width 39 height 23
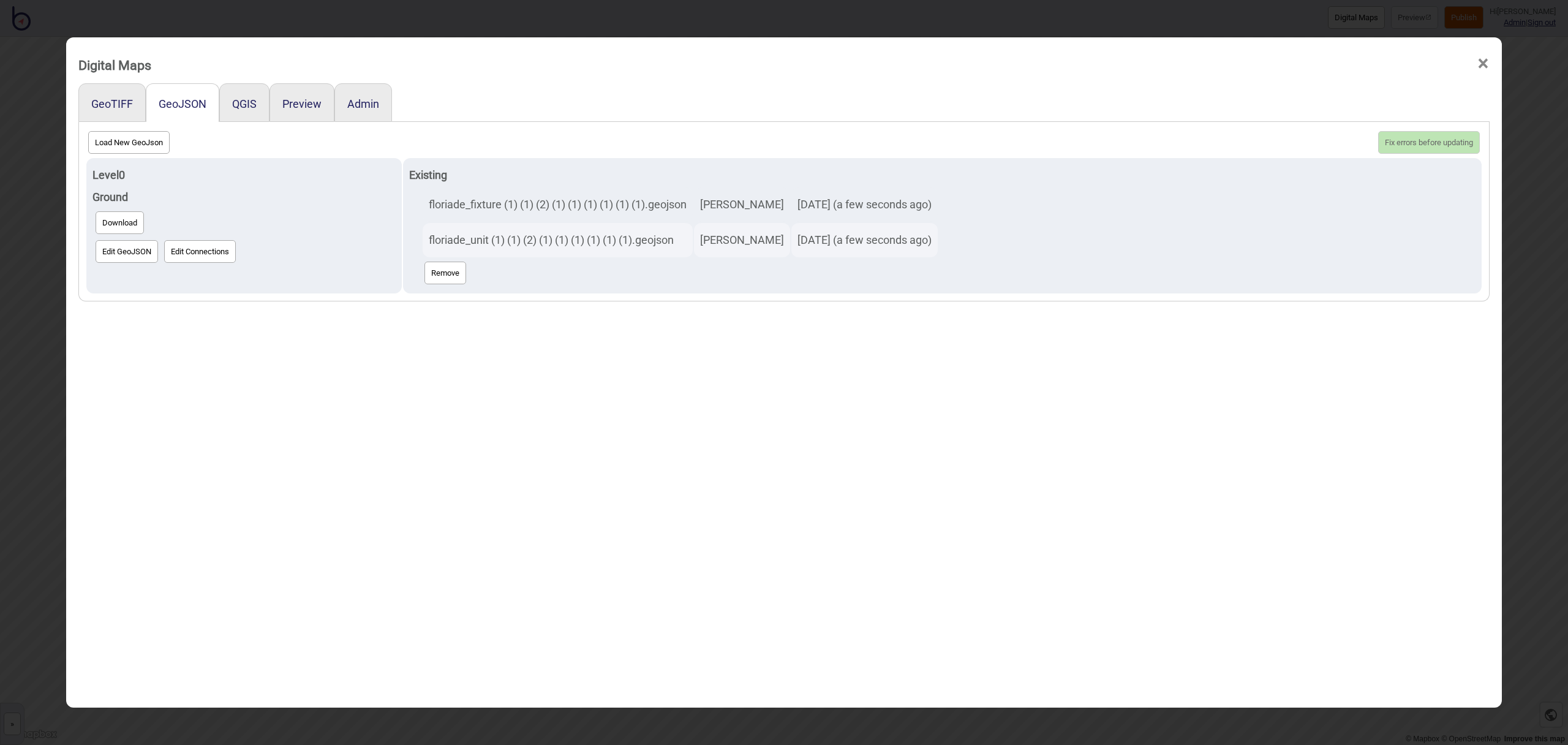
scroll to position [1, 0]
click at [1487, 62] on span "×" at bounding box center [1482, 62] width 13 height 41
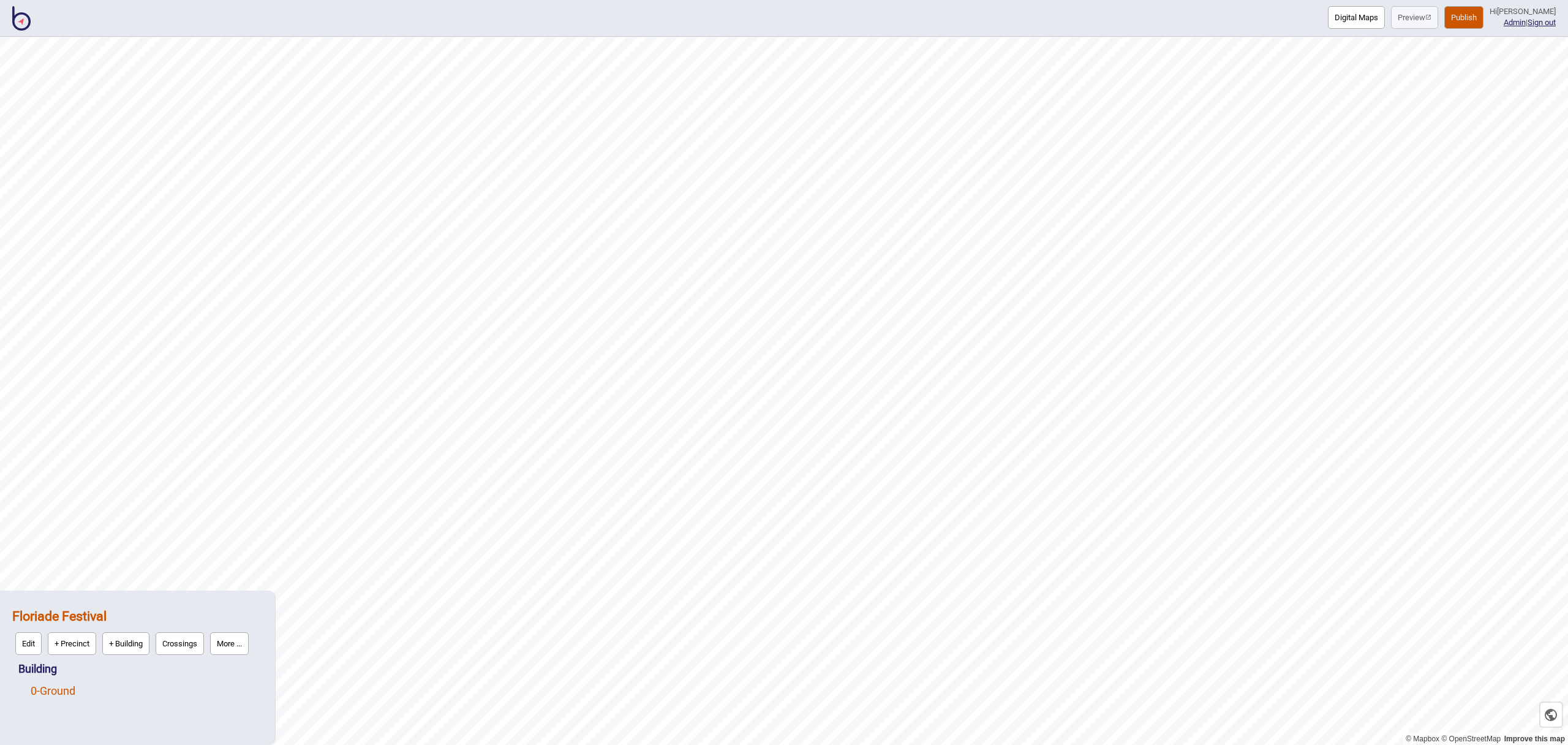
click at [73, 689] on link "0 - Ground" at bounding box center [52, 691] width 44 height 13
click at [120, 693] on button "Vector" at bounding box center [125, 688] width 37 height 23
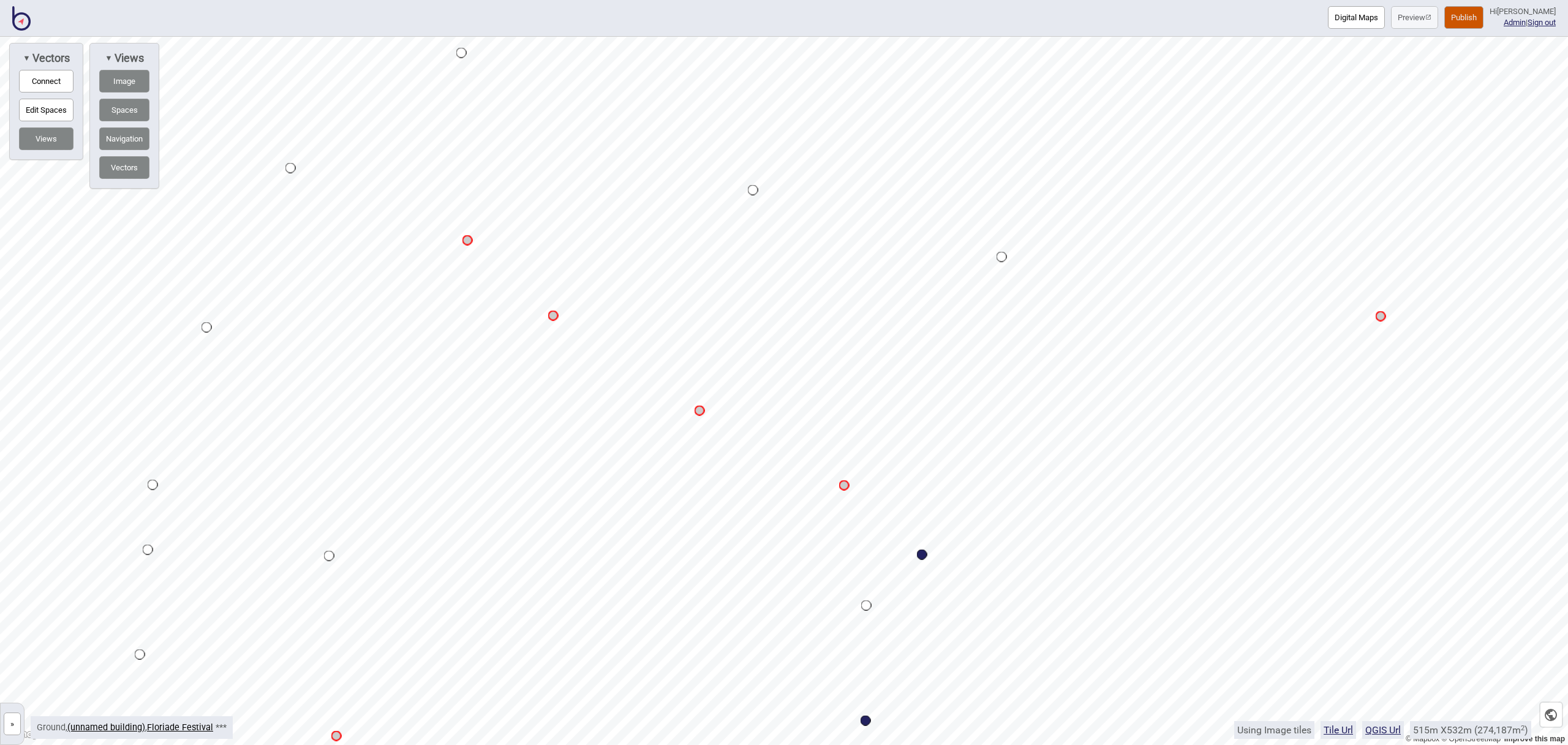
click at [68, 83] on button "Connect" at bounding box center [45, 81] width 54 height 23
click at [470, 241] on div "Map marker" at bounding box center [467, 240] width 11 height 11
select select "Food and Drink"
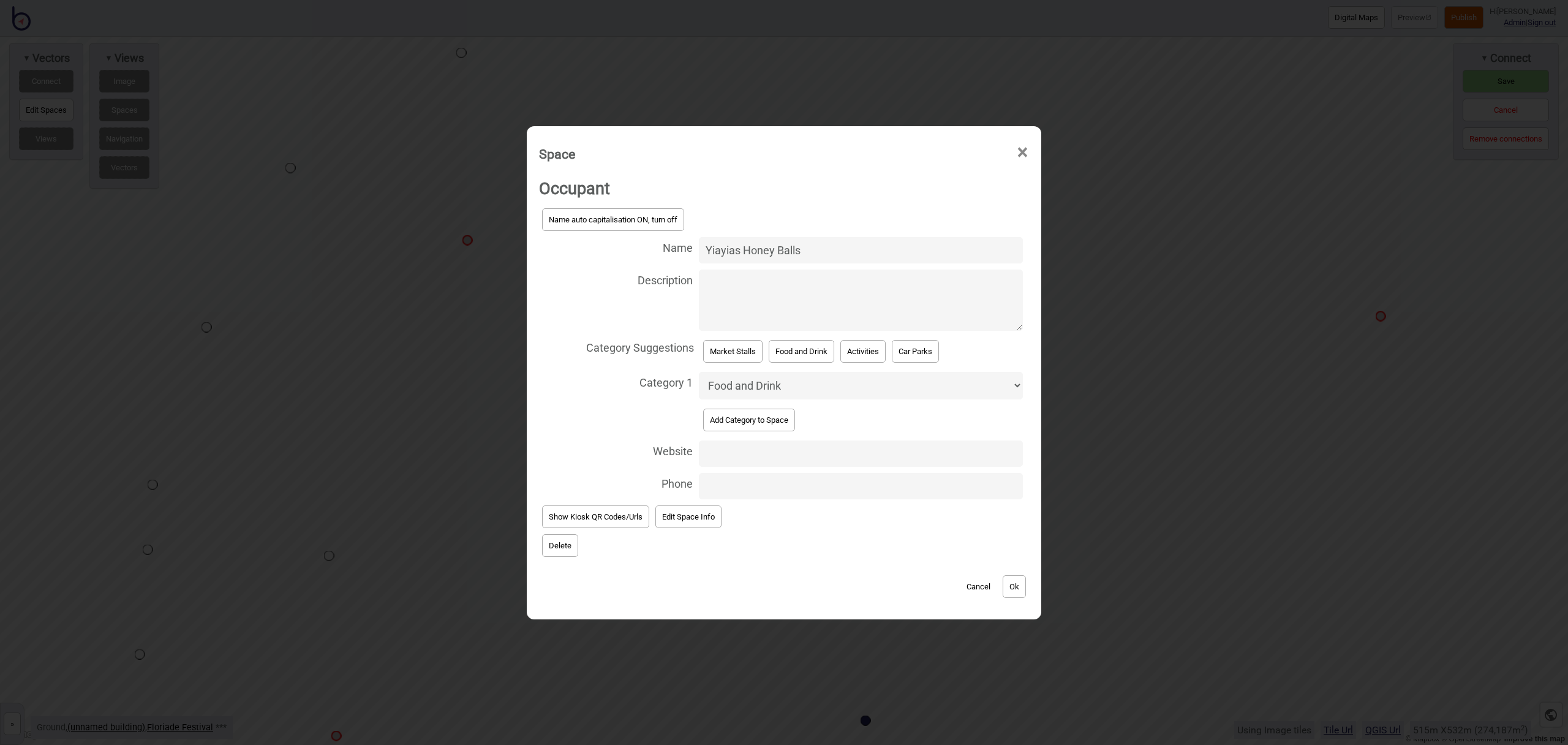
click at [1025, 152] on span "×" at bounding box center [1022, 152] width 13 height 41
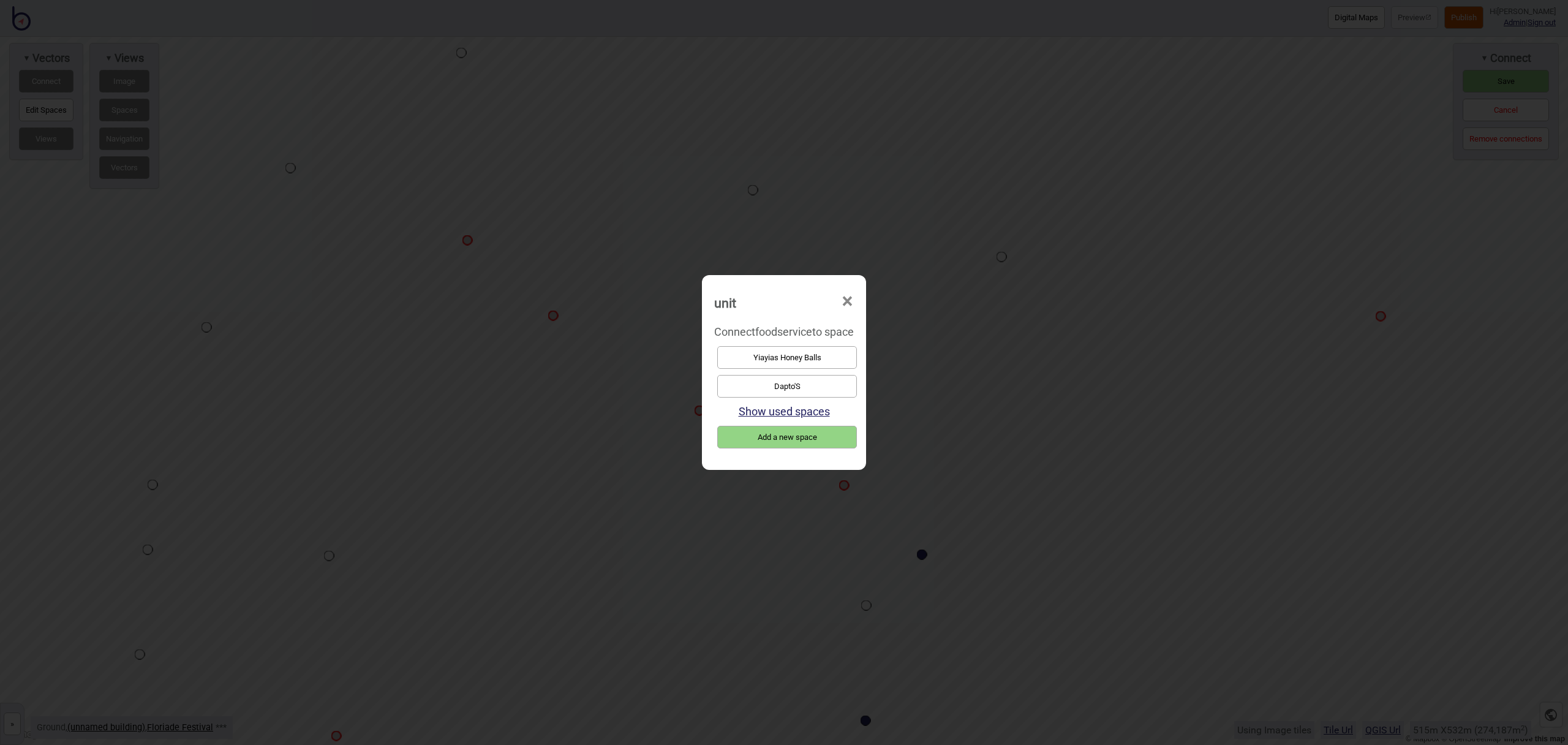
click at [779, 353] on button "Yiayias Honey Balls" at bounding box center [786, 357] width 139 height 23
click at [808, 390] on button "Dapto'S" at bounding box center [786, 386] width 139 height 23
click at [784, 381] on button "Au Lac Food Truck" at bounding box center [786, 386] width 139 height 23
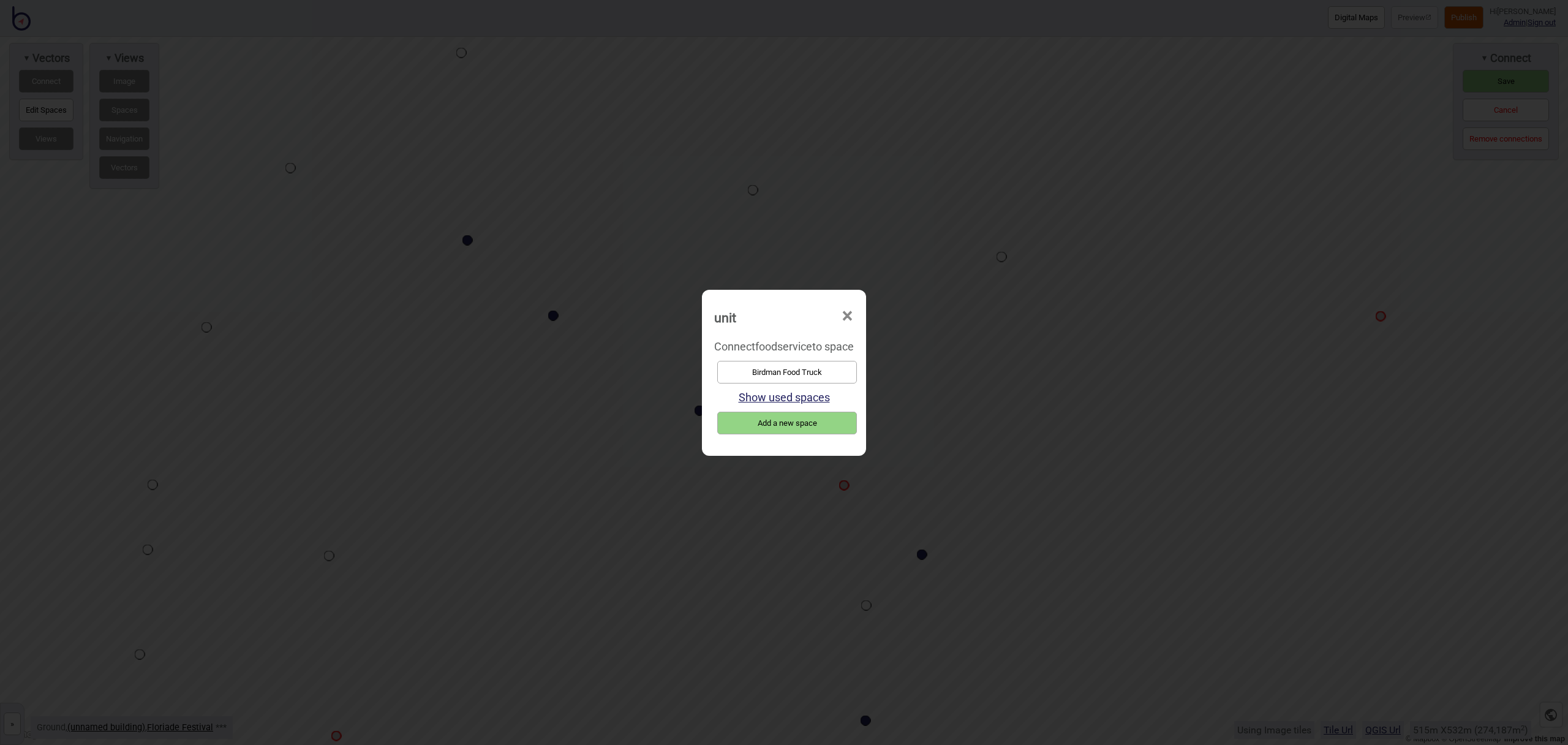
click at [789, 375] on button "Birdman Food Truck" at bounding box center [786, 372] width 139 height 23
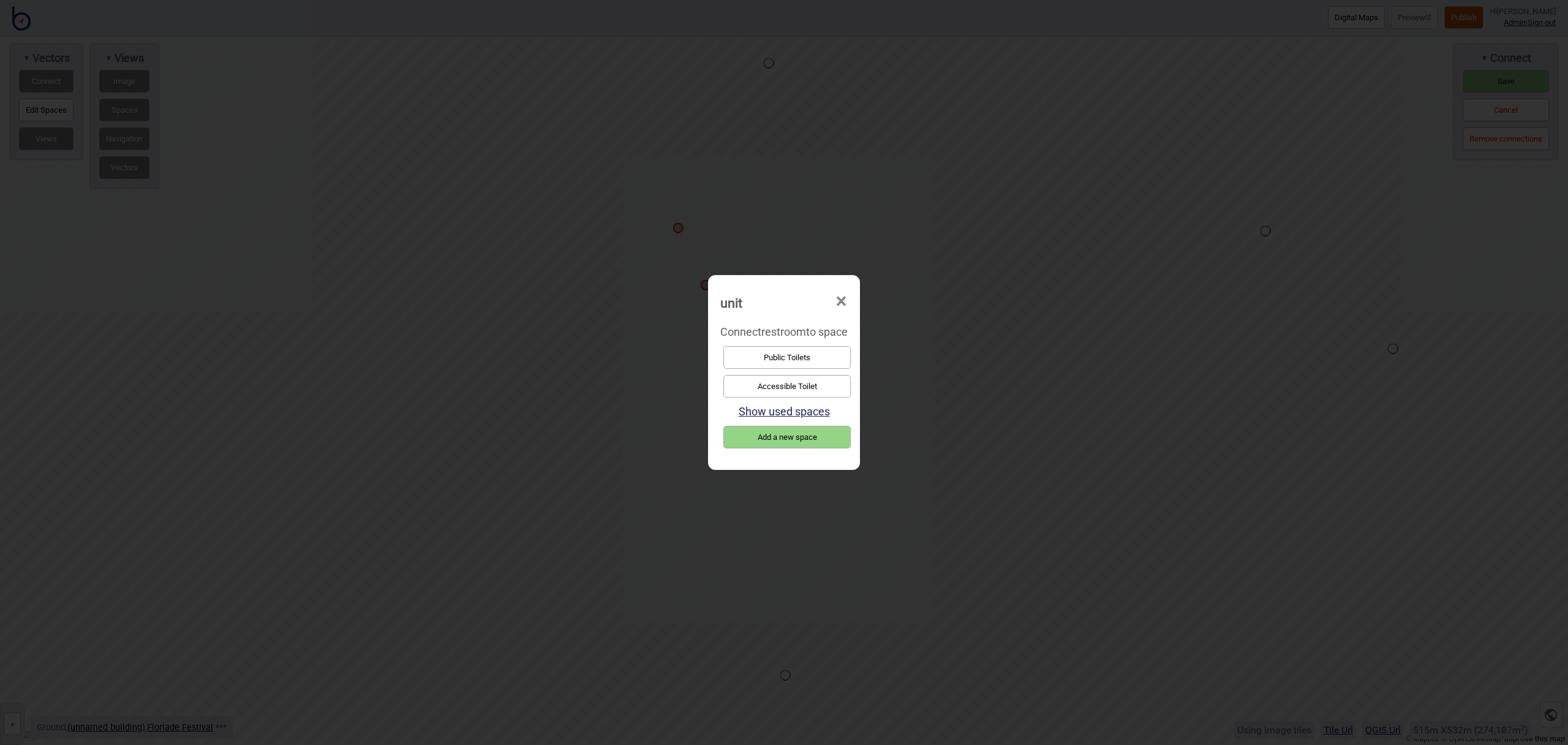
click at [783, 381] on button "Accessible Toilet" at bounding box center [786, 386] width 127 height 23
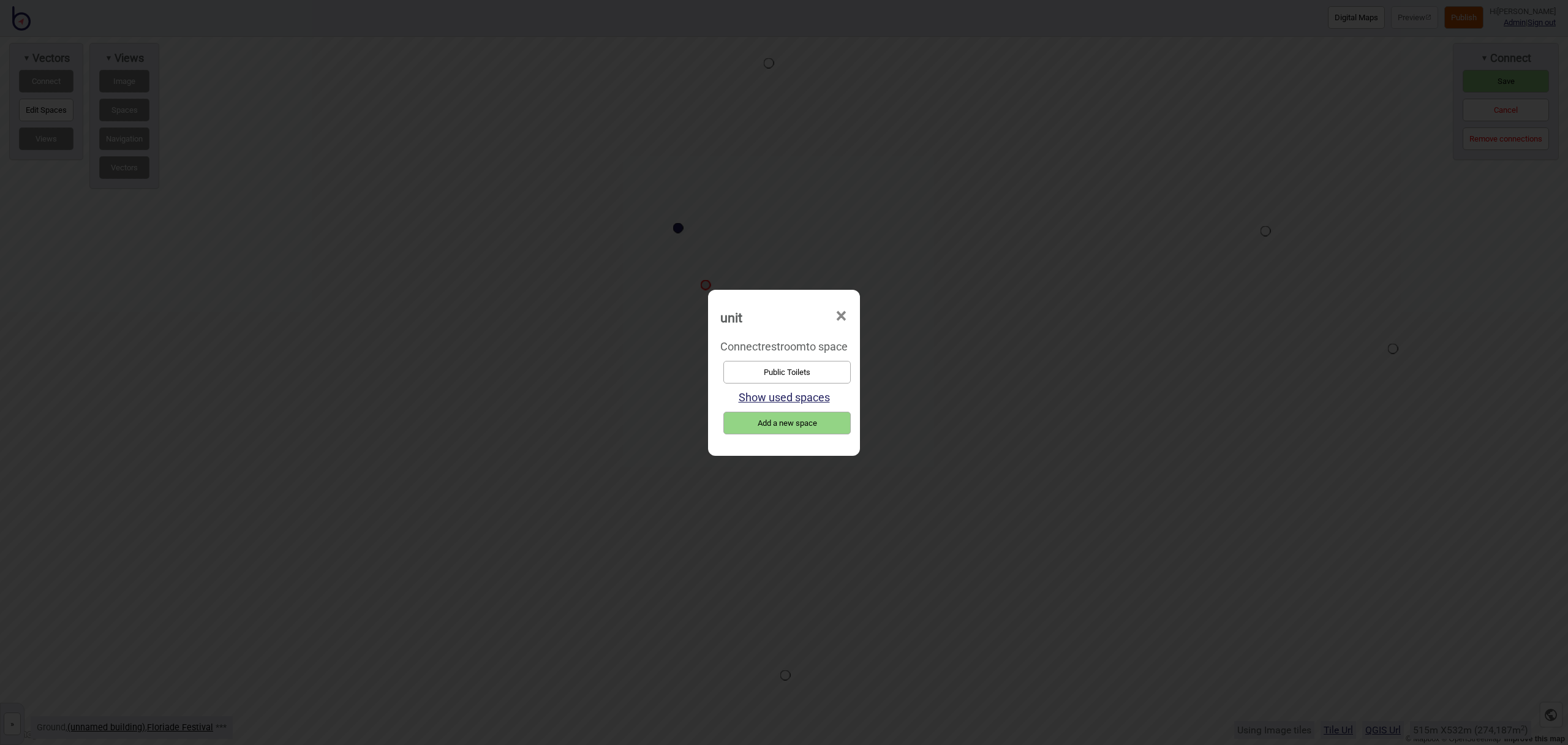
click at [773, 362] on button "Public Toilets" at bounding box center [786, 372] width 127 height 23
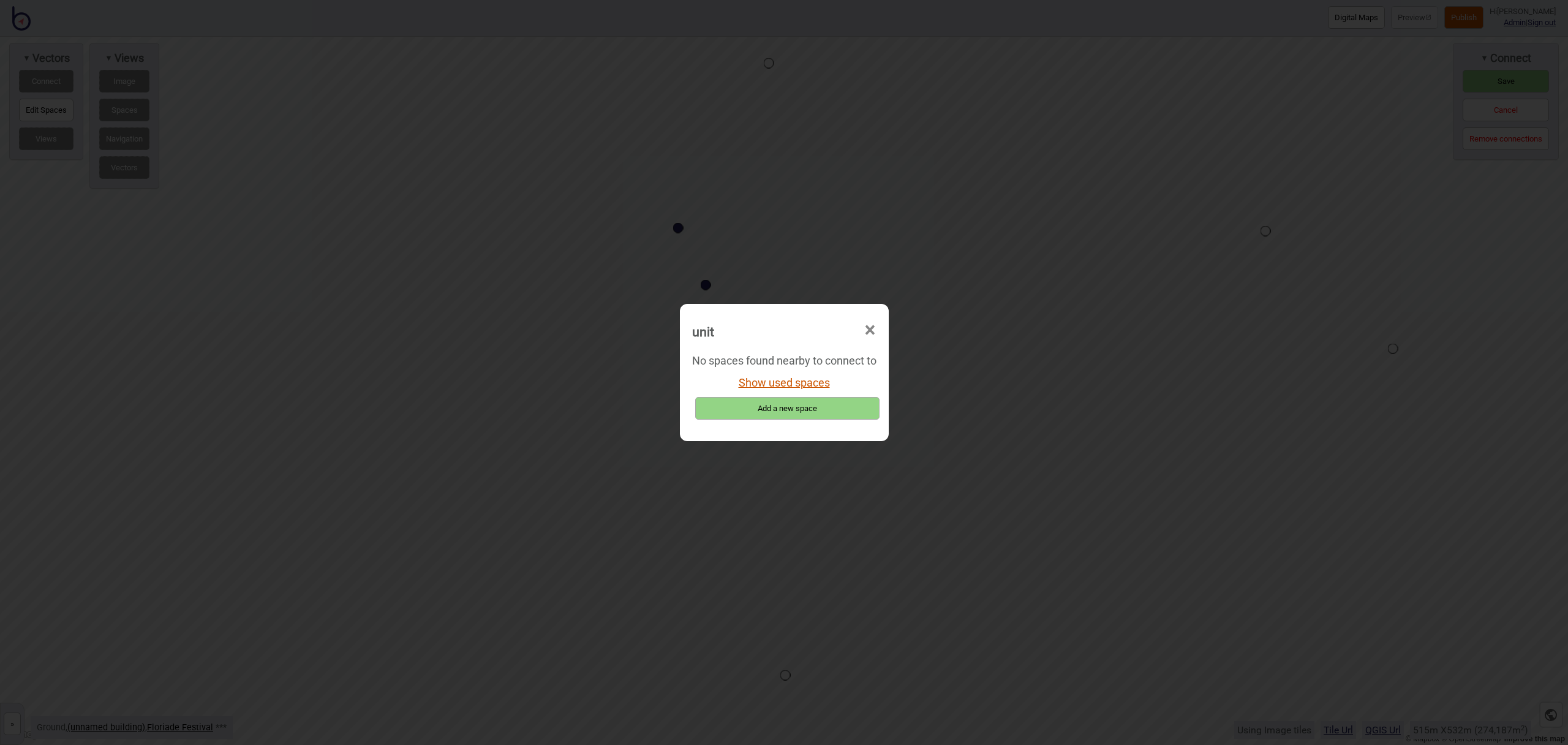
click at [796, 384] on button "Show used spaces" at bounding box center [784, 382] width 91 height 13
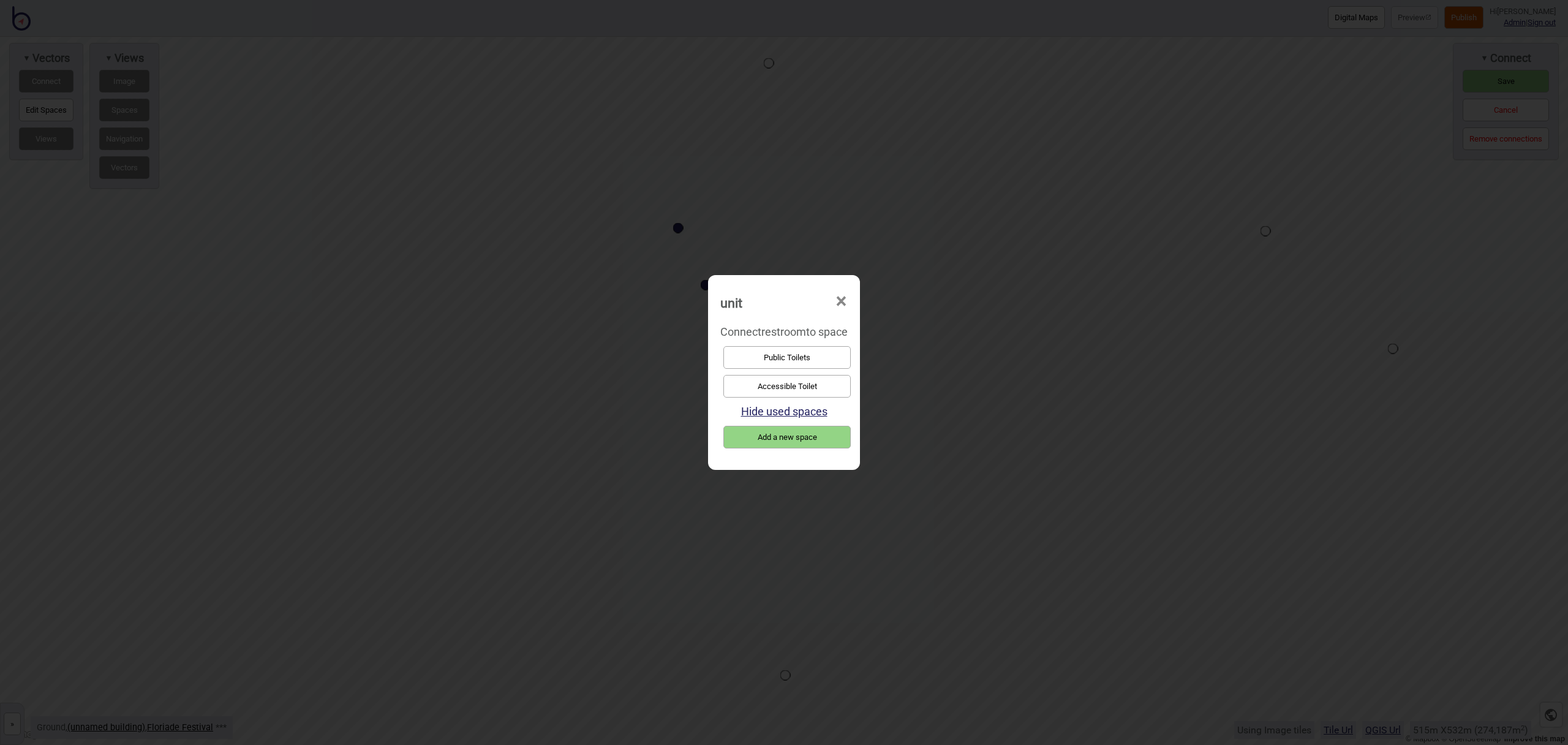
click at [805, 386] on button "Accessible Toilet" at bounding box center [786, 386] width 127 height 23
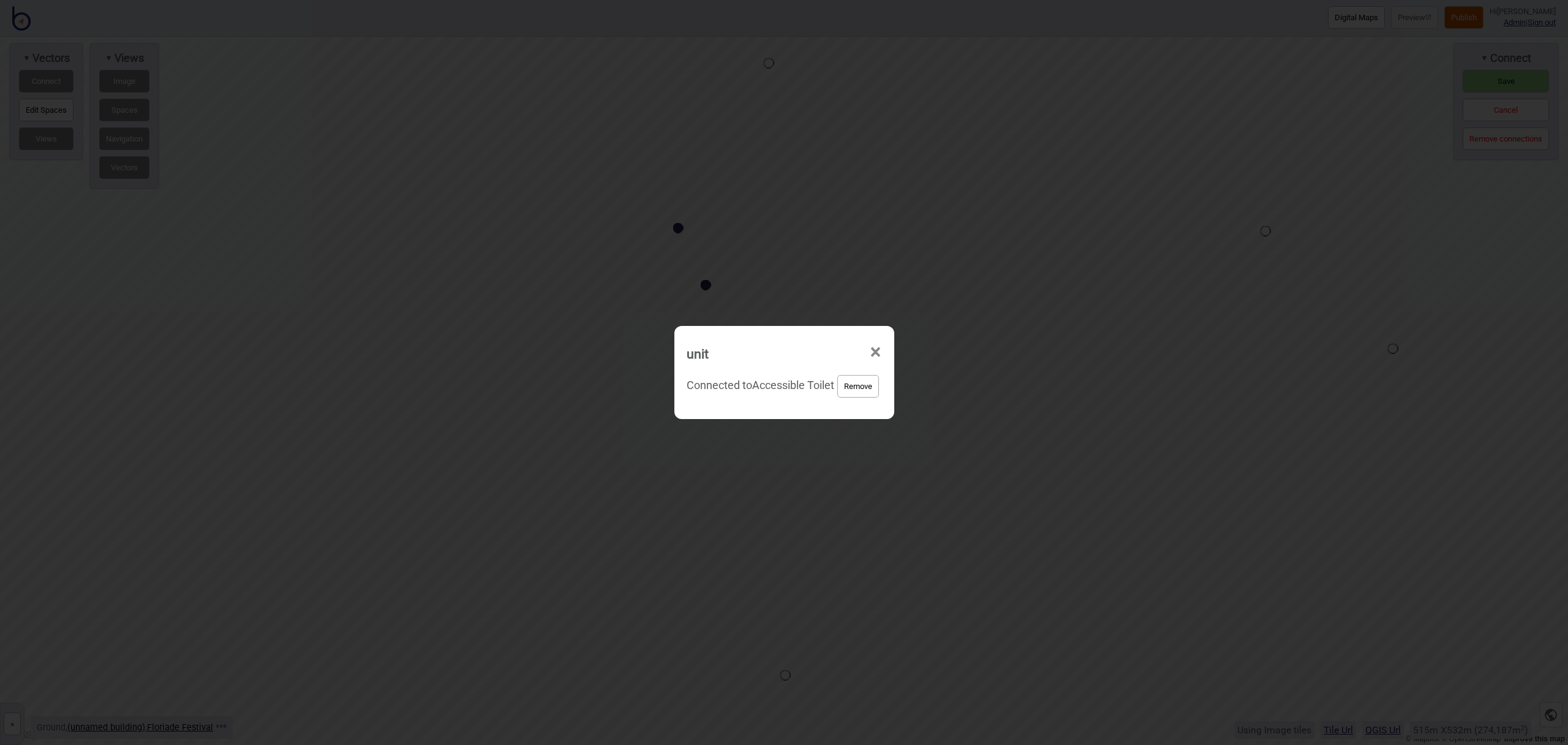
click at [867, 383] on button "Remove" at bounding box center [858, 386] width 41 height 23
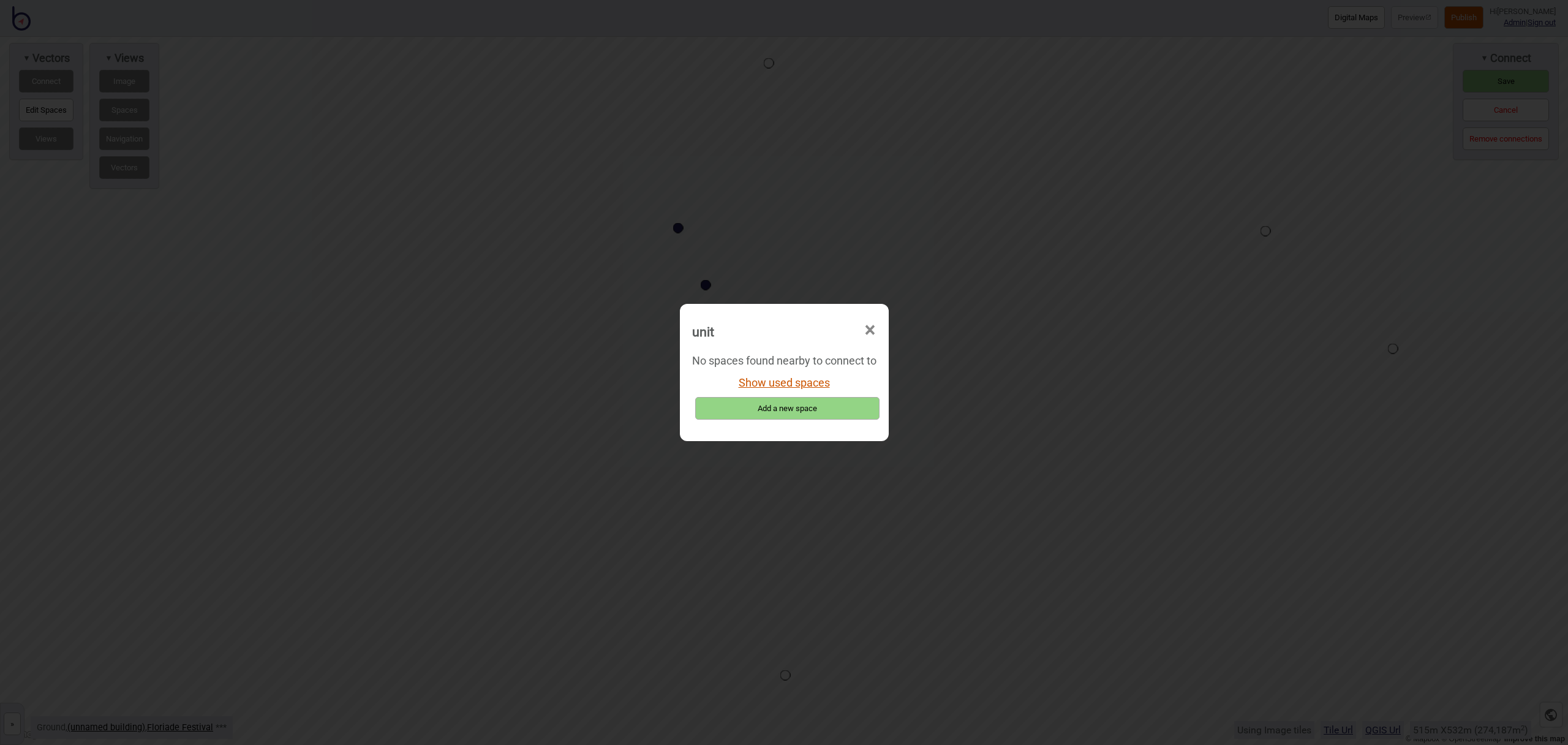
click at [772, 381] on button "Show used spaces" at bounding box center [784, 382] width 91 height 13
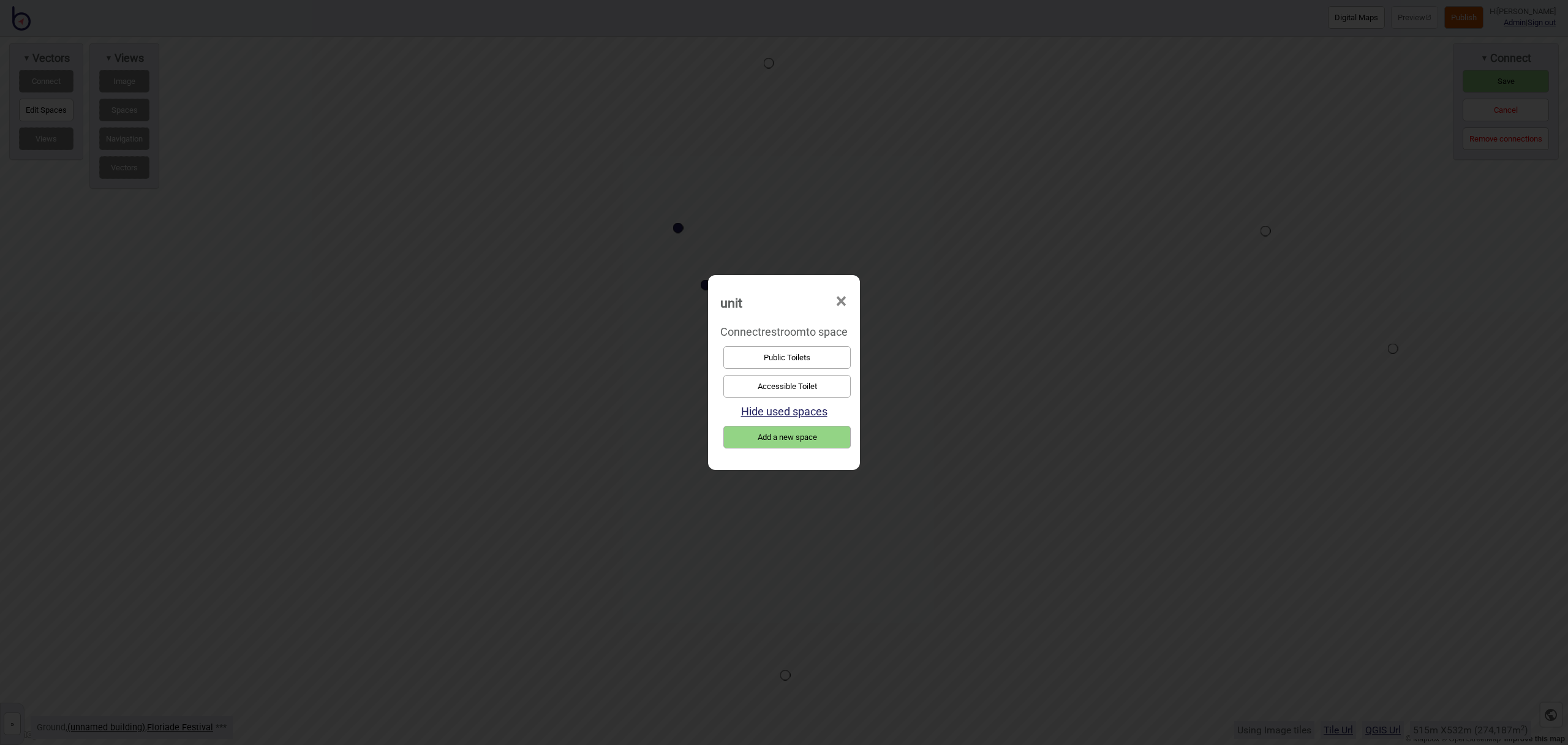
click at [769, 358] on button "Public Toilets" at bounding box center [786, 357] width 127 height 23
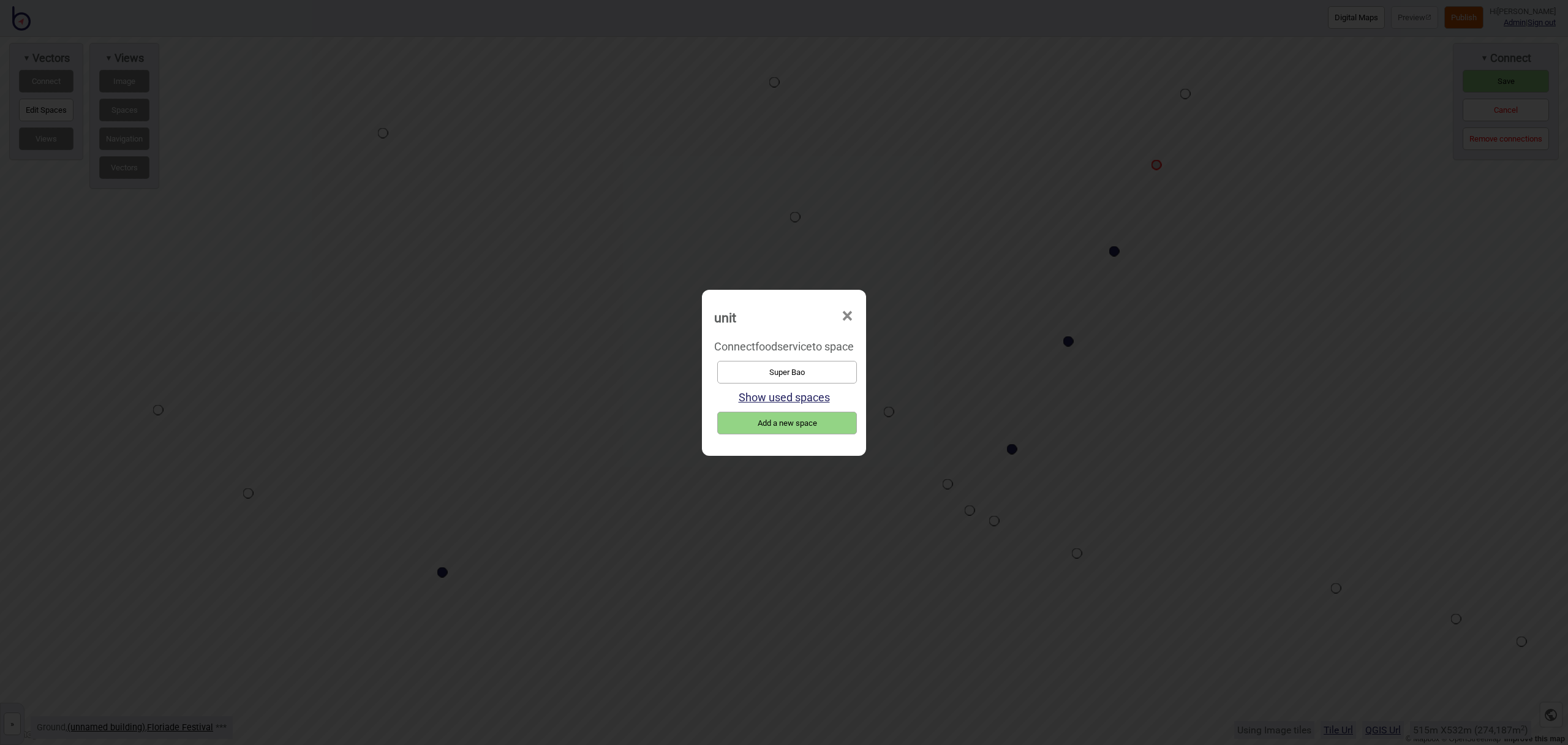
click at [842, 375] on button "Super Bao" at bounding box center [786, 372] width 139 height 23
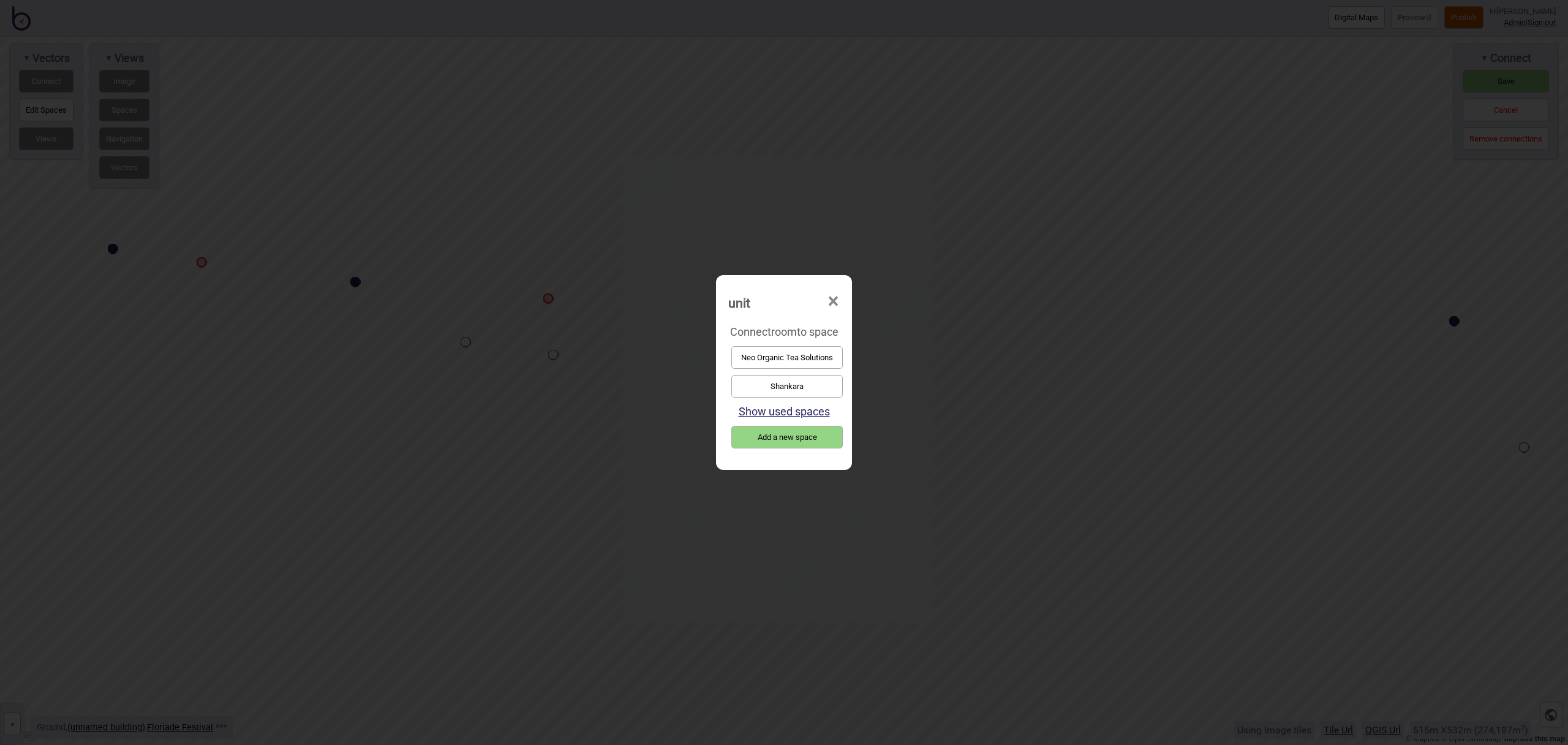
click at [761, 359] on button "Neo Organic Tea Solutions" at bounding box center [786, 357] width 112 height 23
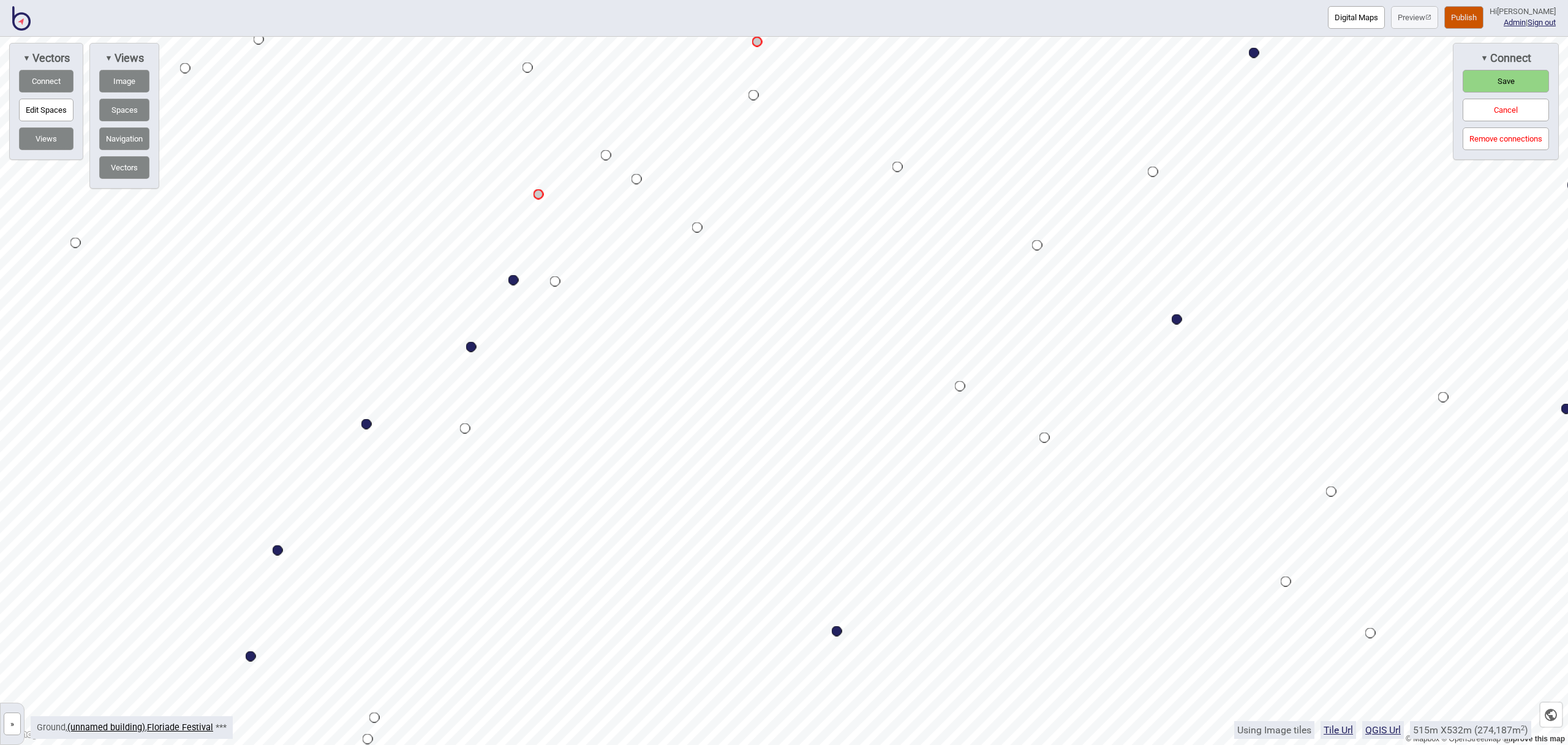
click at [1456, 142] on div "© Mapbox © OpenStreetMap Improve this map » Floriade Festival Building 0 - Grou…" at bounding box center [784, 390] width 1568 height 708
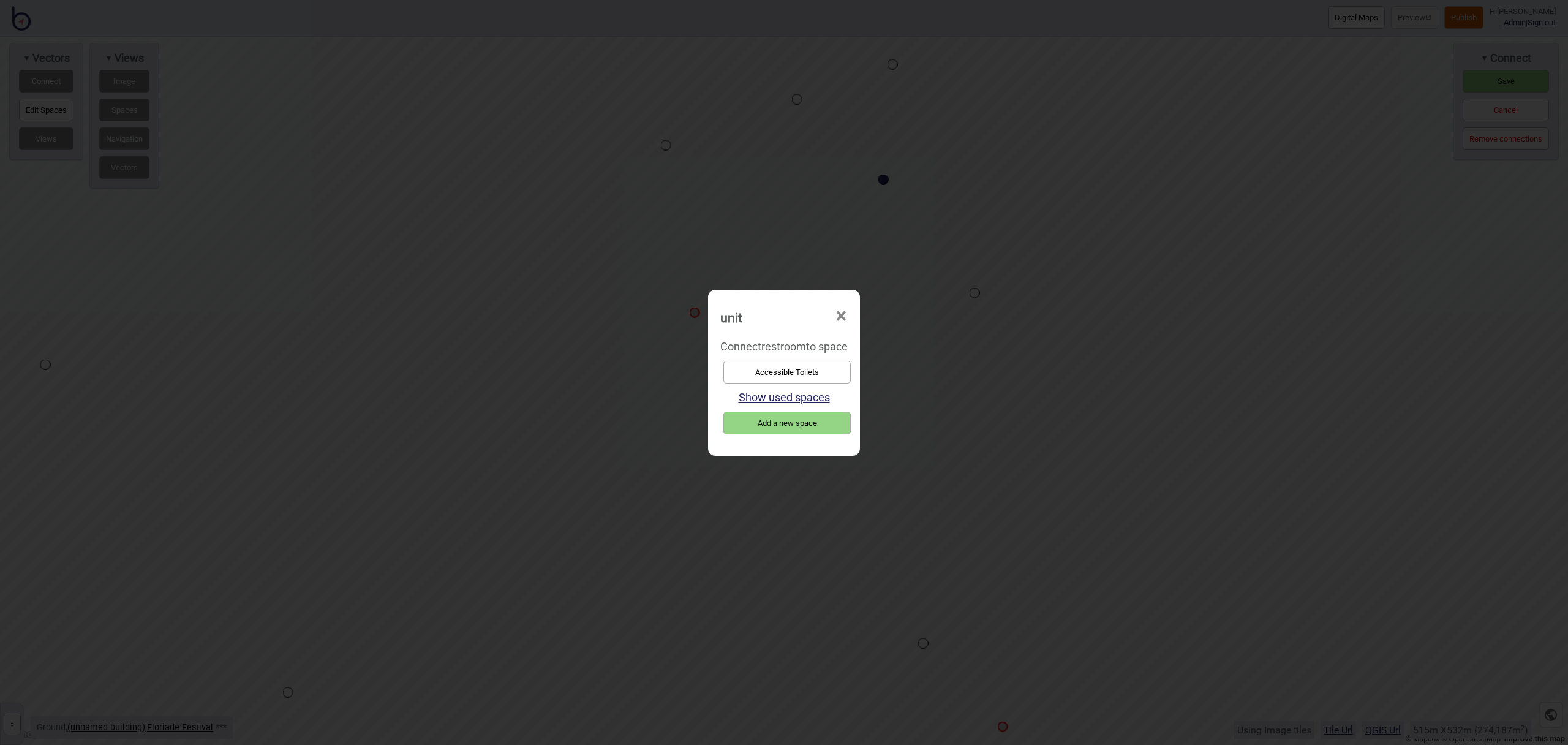
click at [744, 372] on button "Accessible Toilets" at bounding box center [786, 372] width 127 height 23
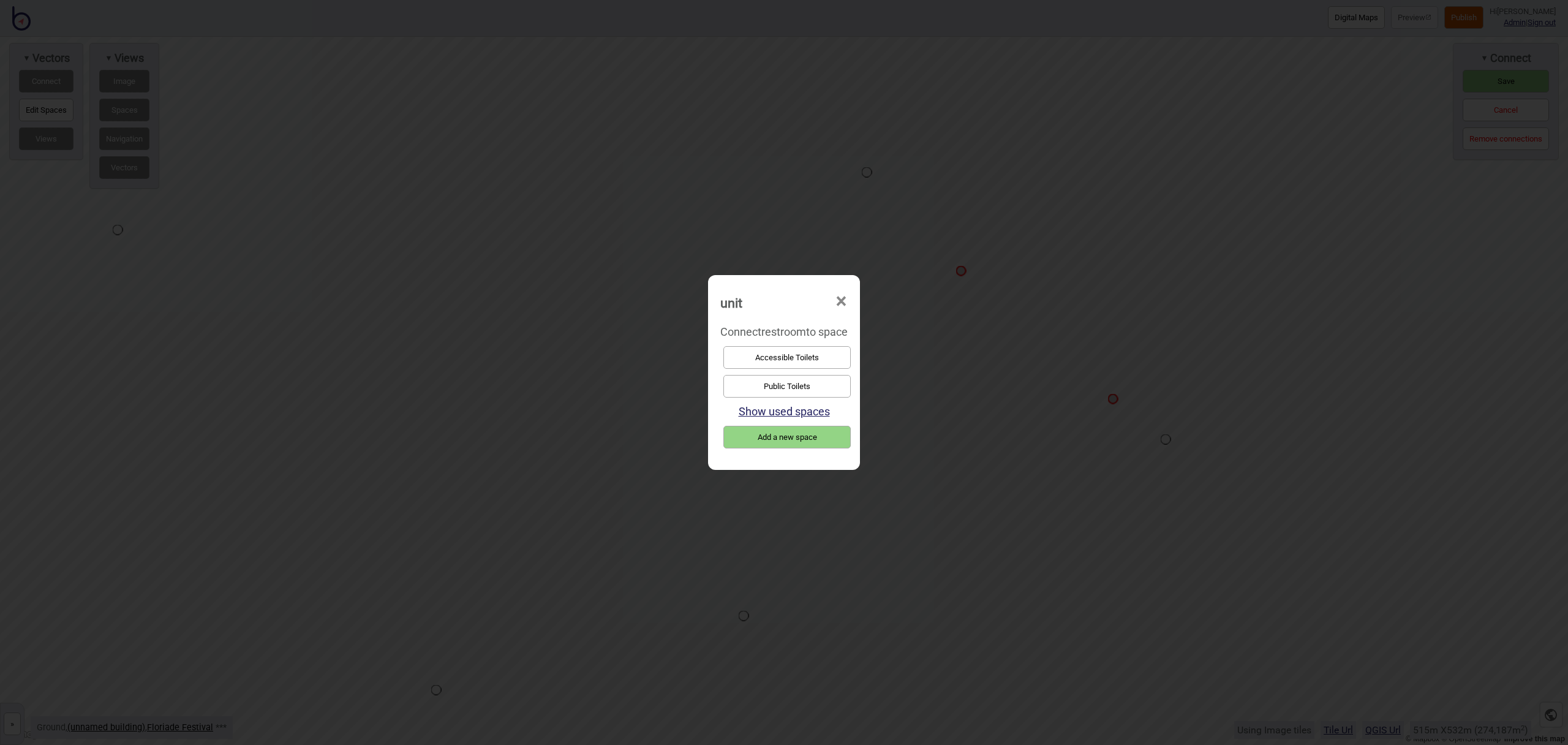
click at [822, 392] on button "Public Toilets" at bounding box center [786, 386] width 127 height 23
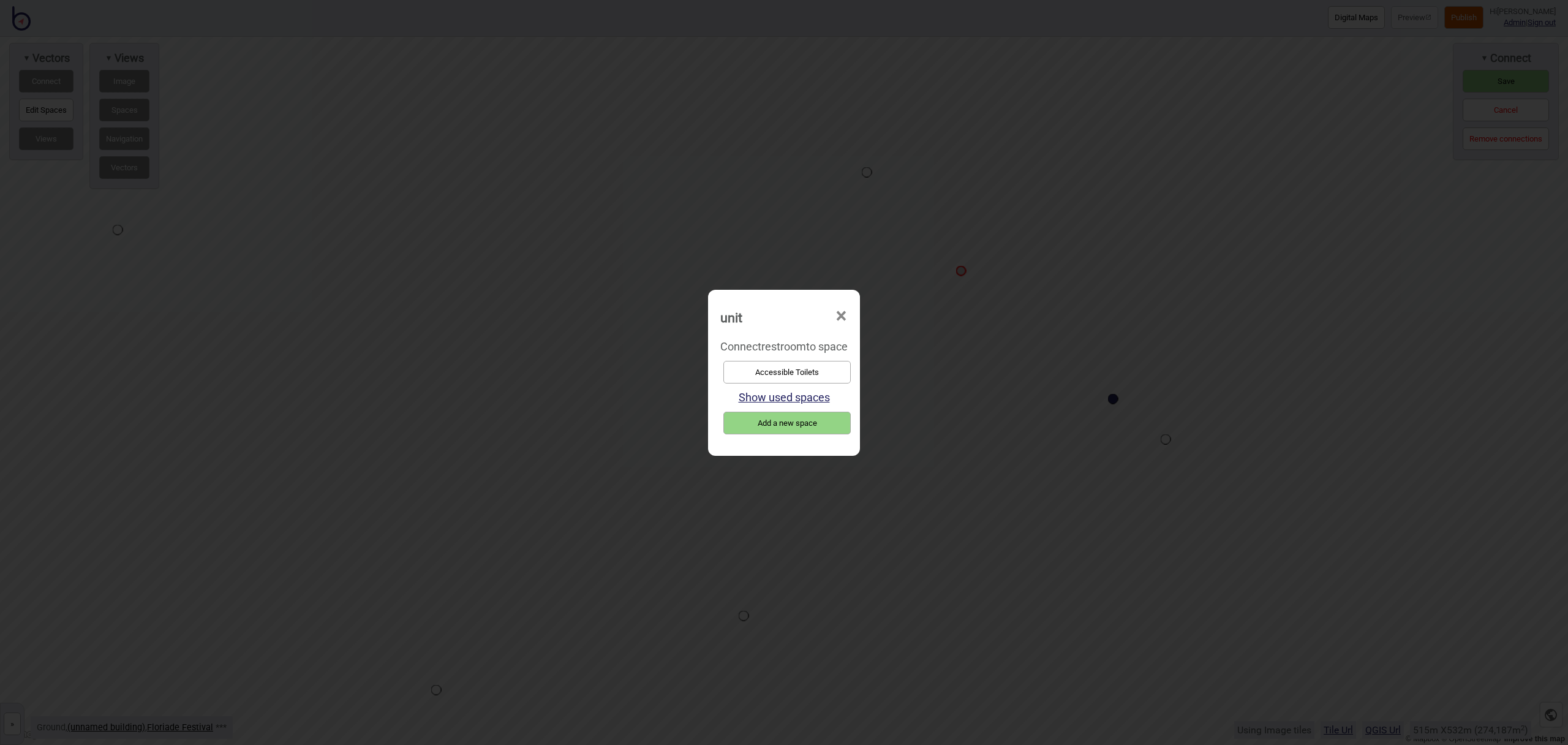
click at [792, 375] on button "Accessible Toilets" at bounding box center [786, 372] width 127 height 23
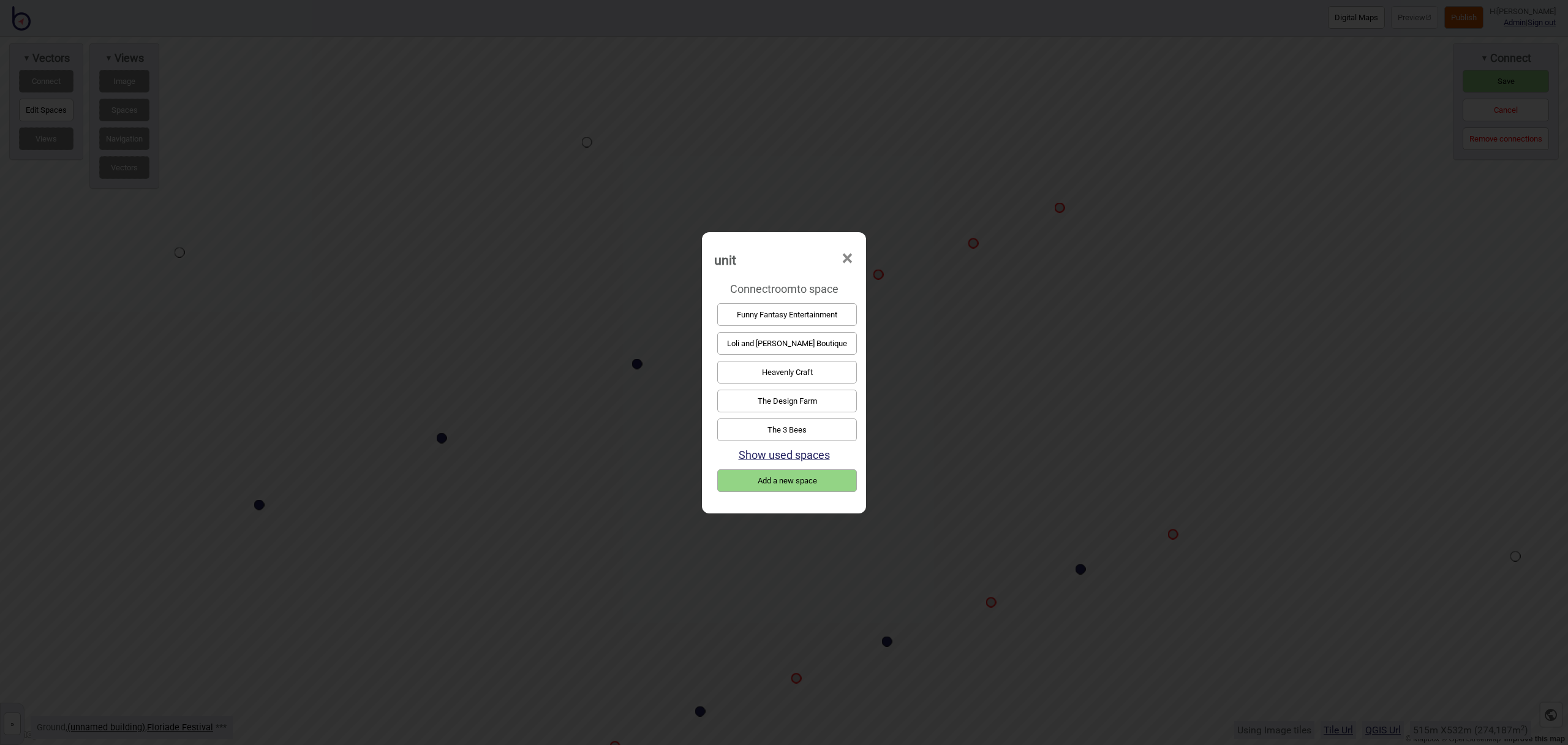
click at [796, 306] on button "Funny Fantasy Entertainment" at bounding box center [786, 314] width 139 height 23
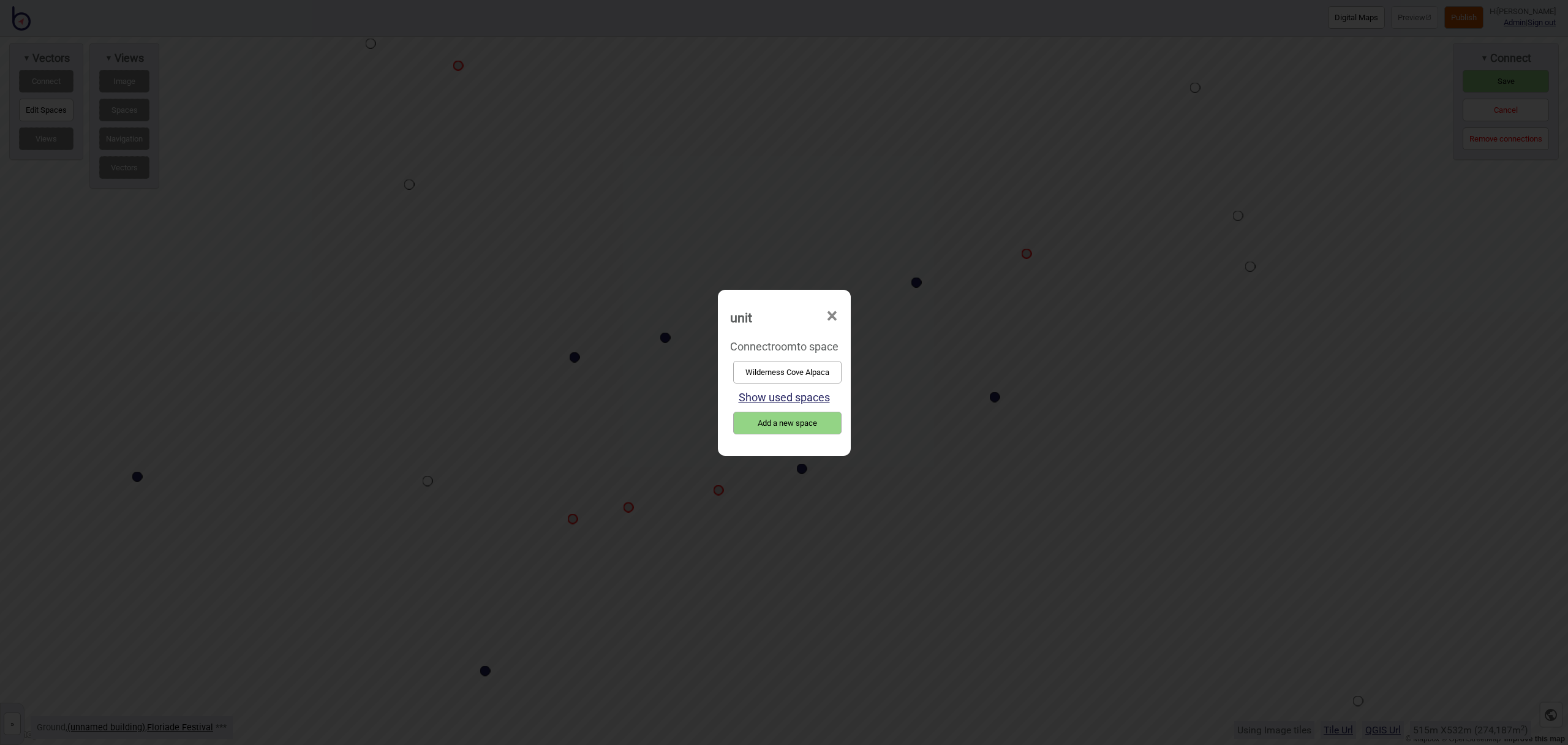
click at [823, 368] on button "Wilderness Cove Alpaca" at bounding box center [787, 372] width 109 height 23
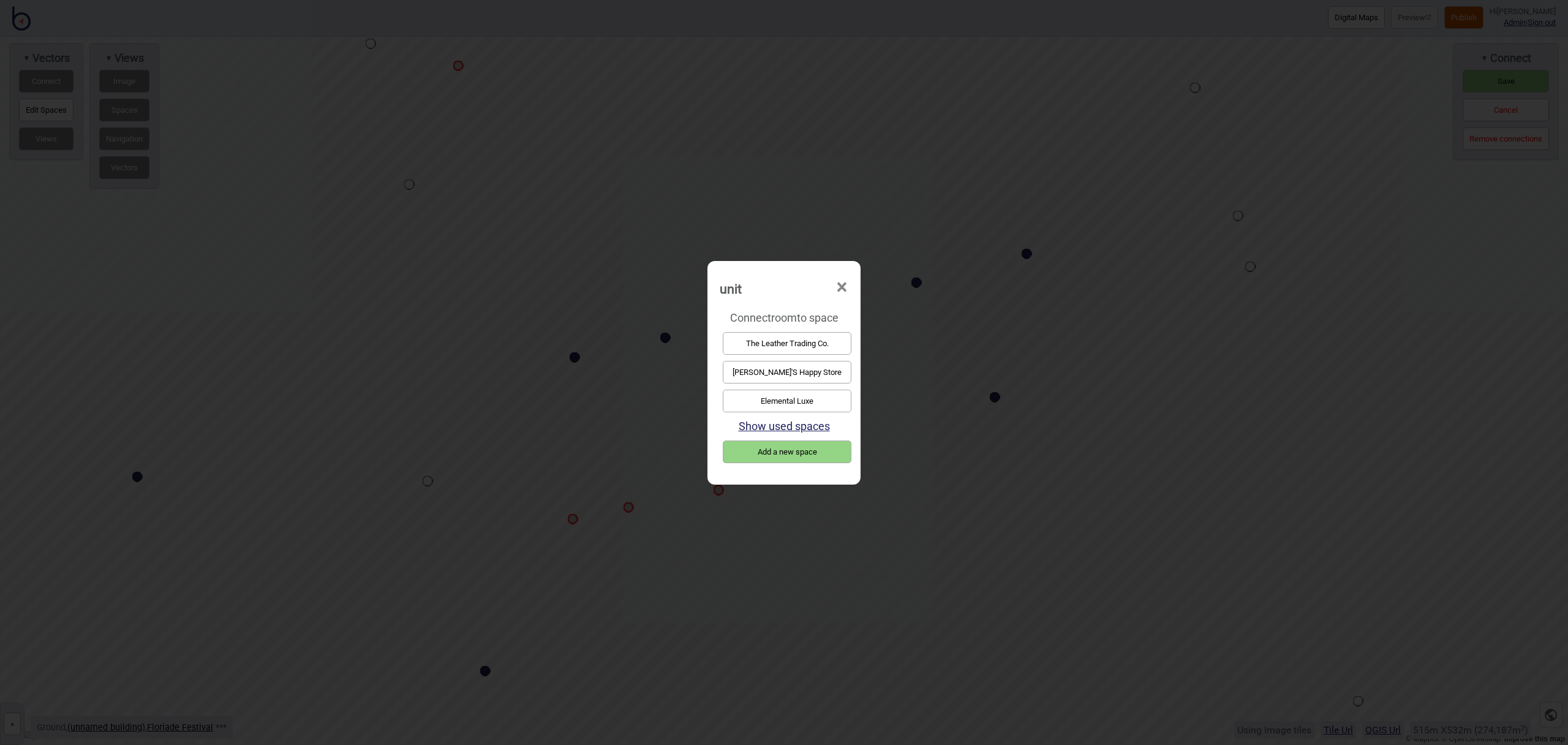
click at [780, 365] on button "Olivia'S Happy Store" at bounding box center [787, 372] width 128 height 23
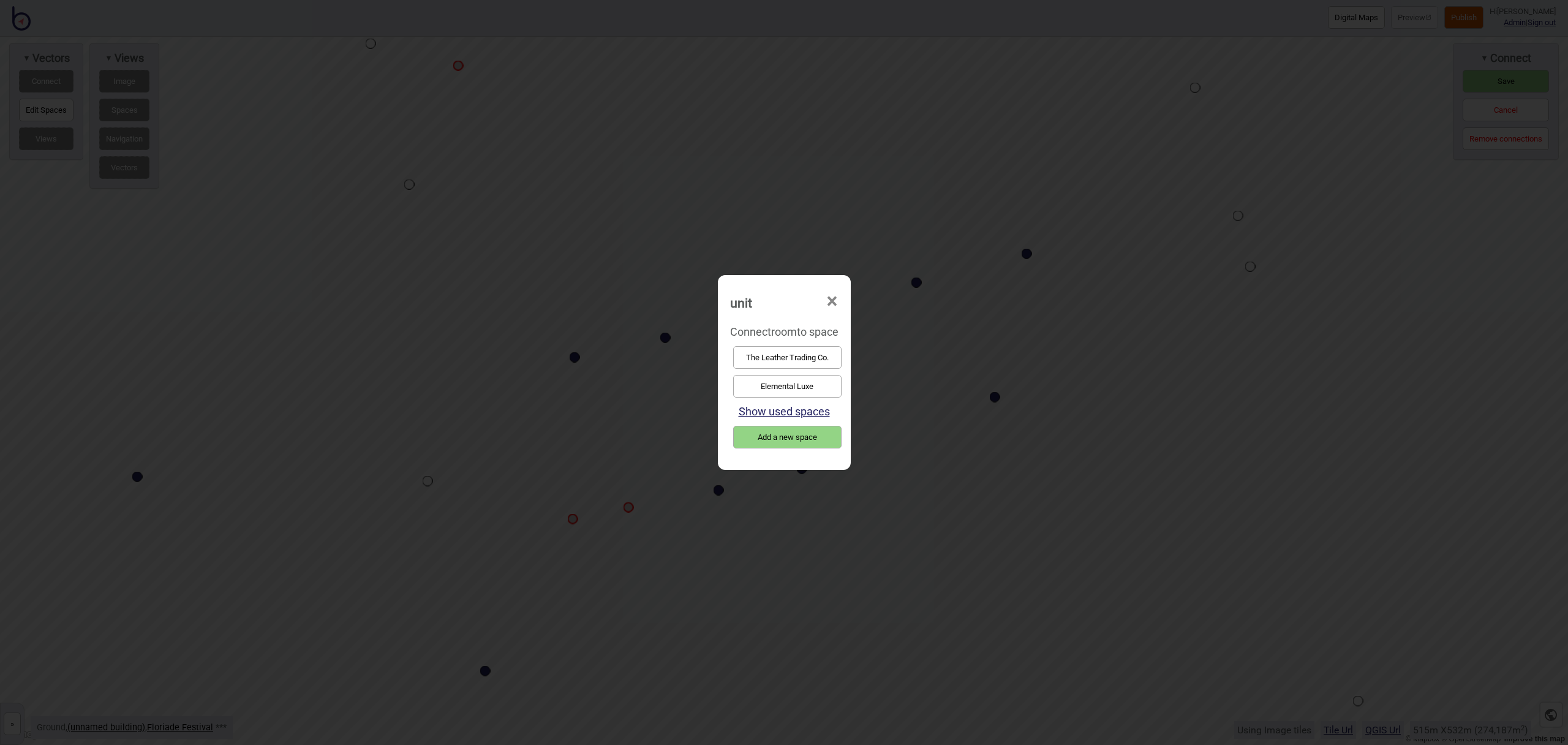
click at [804, 389] on button "Elemental Luxe" at bounding box center [787, 386] width 109 height 23
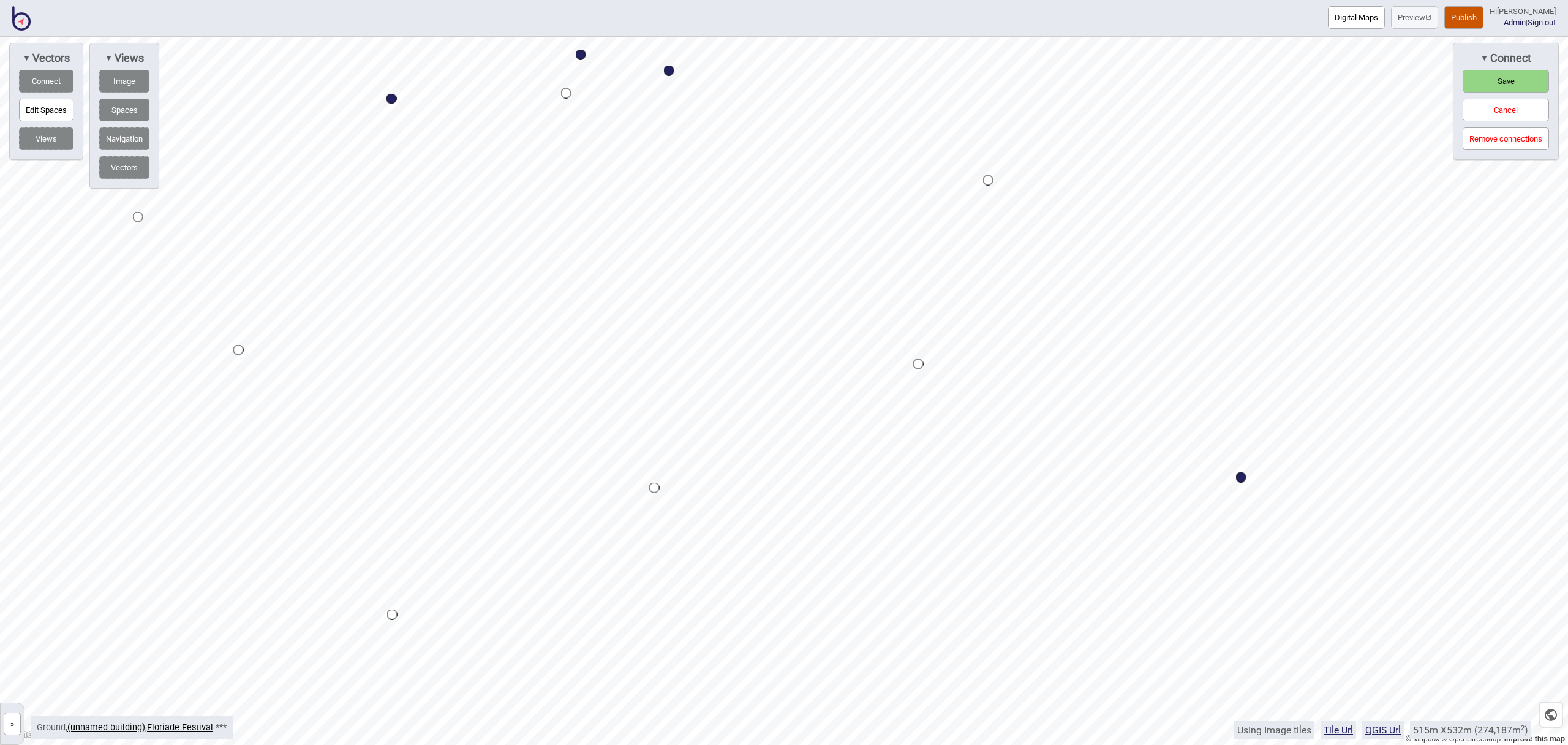
click at [870, 0] on div "Digital Maps Preview Publish Hi John-Ross Admin | Sign out © Mapbox © OpenStree…" at bounding box center [784, 0] width 1568 height 0
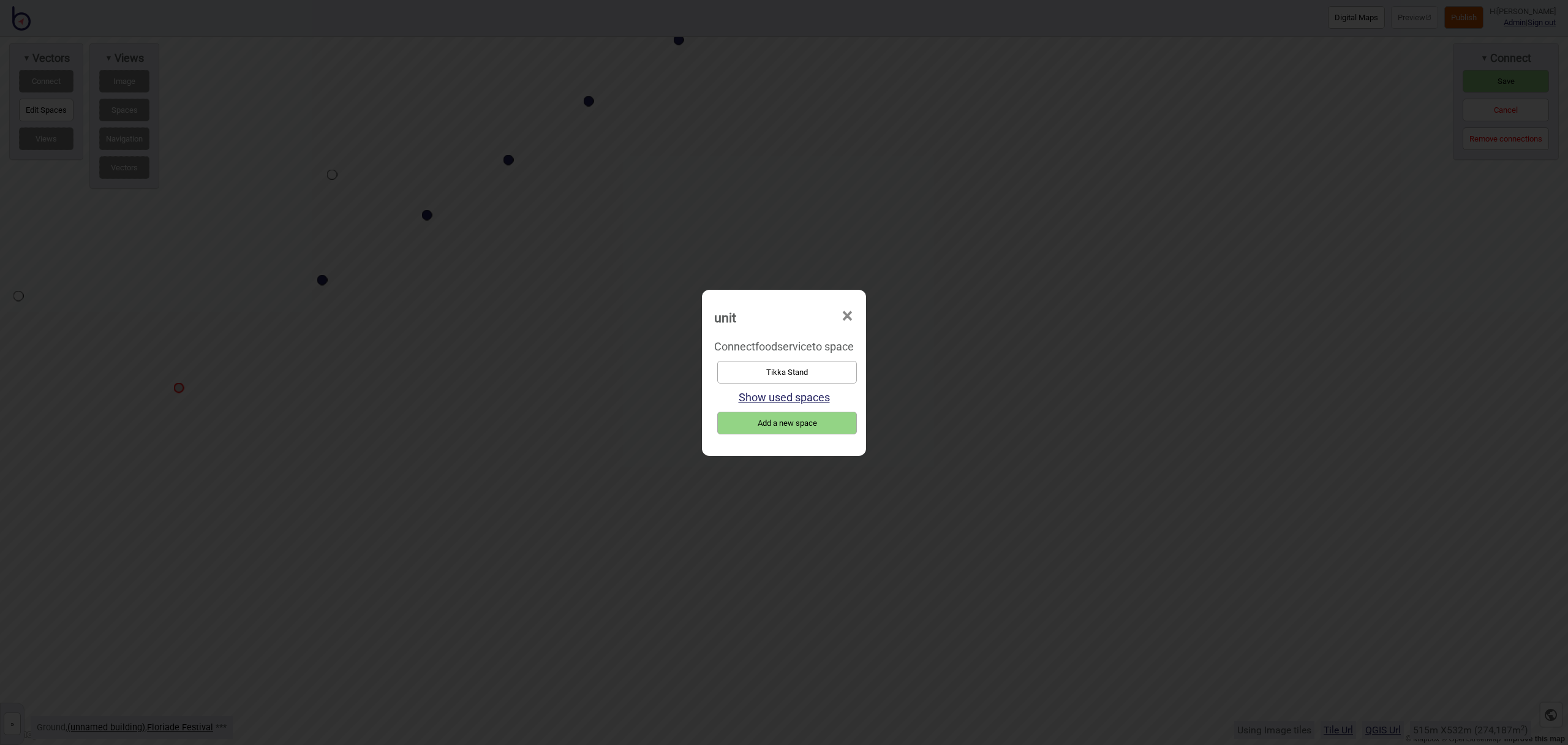
click at [752, 373] on button "Tikka Stand" at bounding box center [786, 372] width 139 height 23
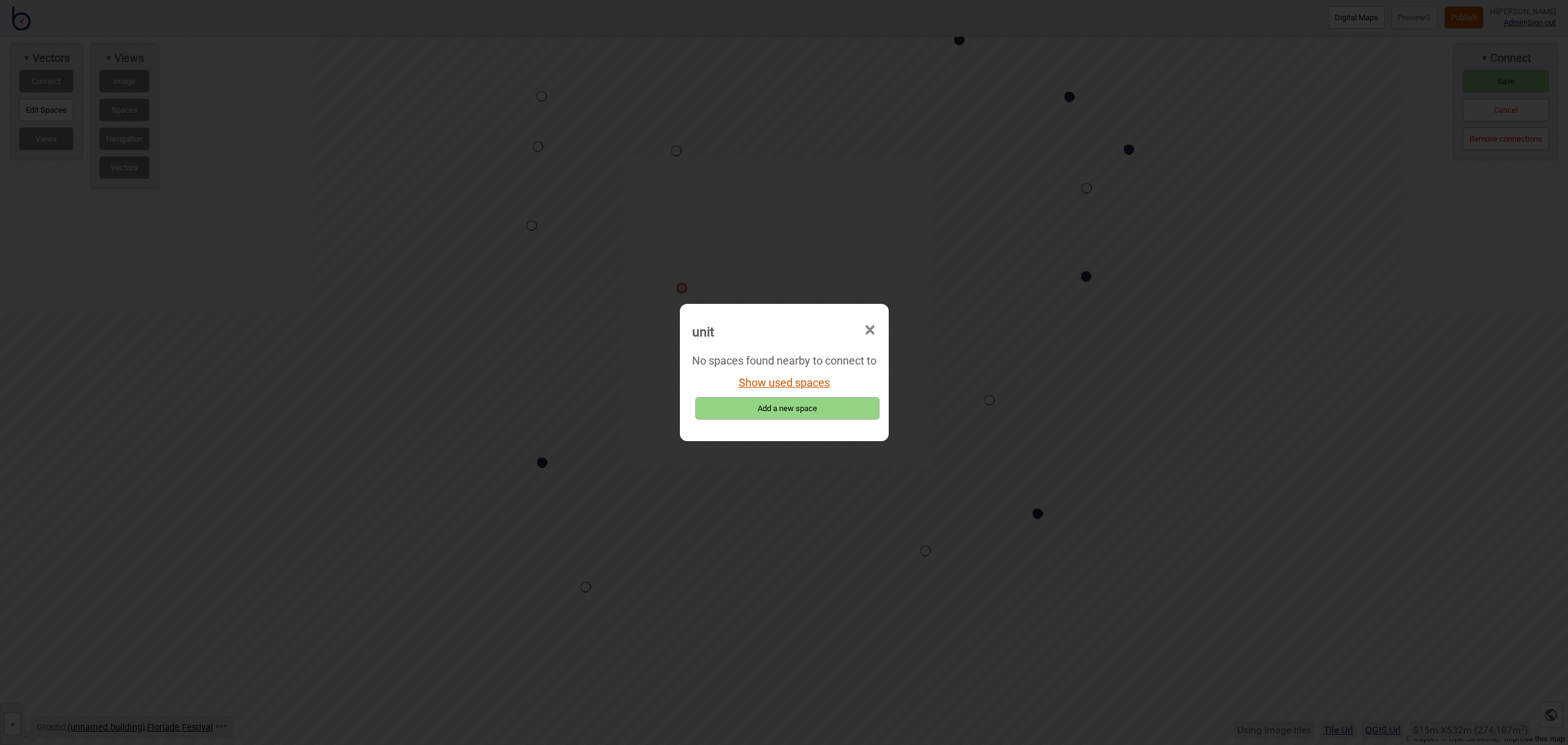
click at [777, 386] on button "Show used spaces" at bounding box center [784, 382] width 91 height 13
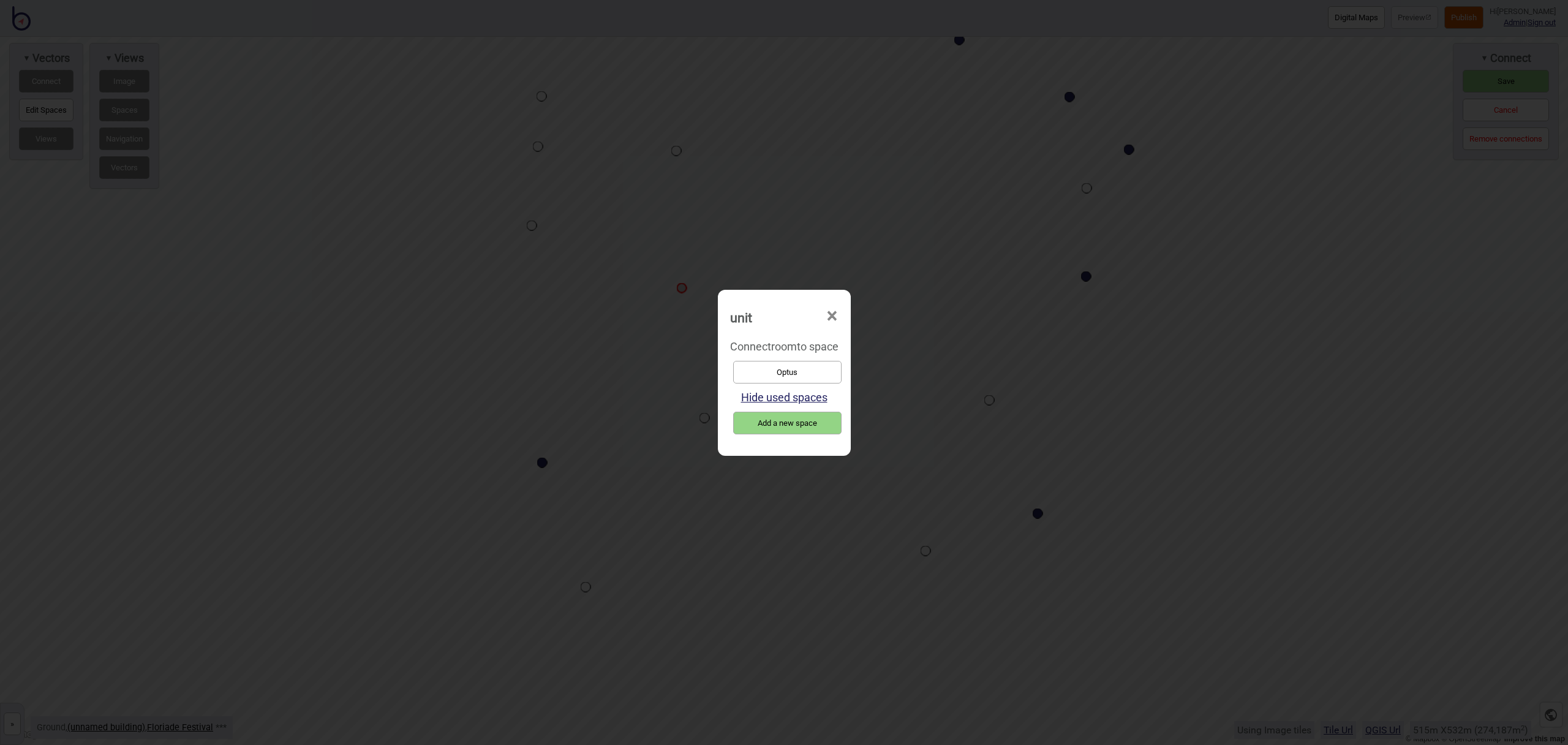
click at [786, 372] on button "Optus" at bounding box center [787, 372] width 109 height 23
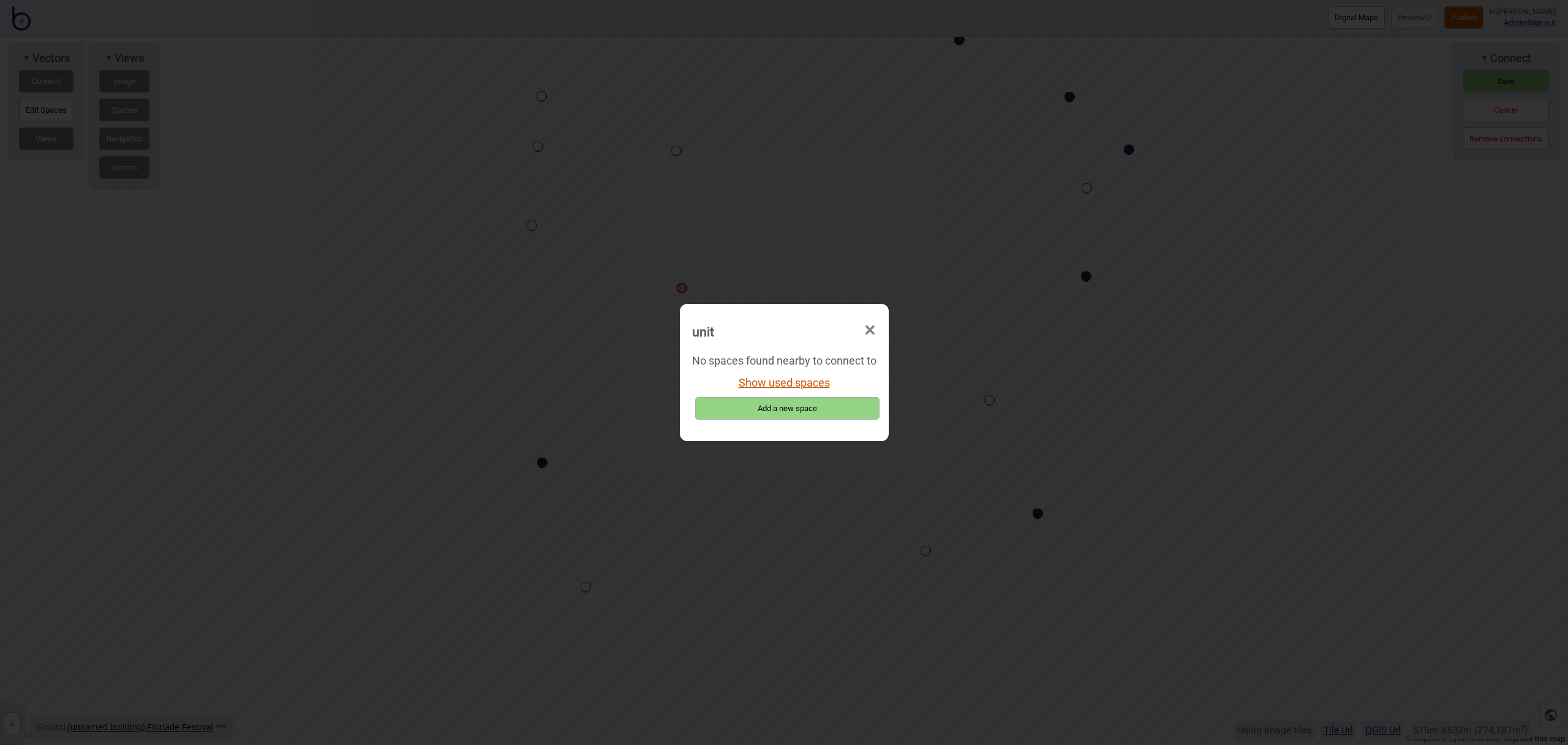
click at [797, 382] on button "Show used spaces" at bounding box center [784, 382] width 91 height 13
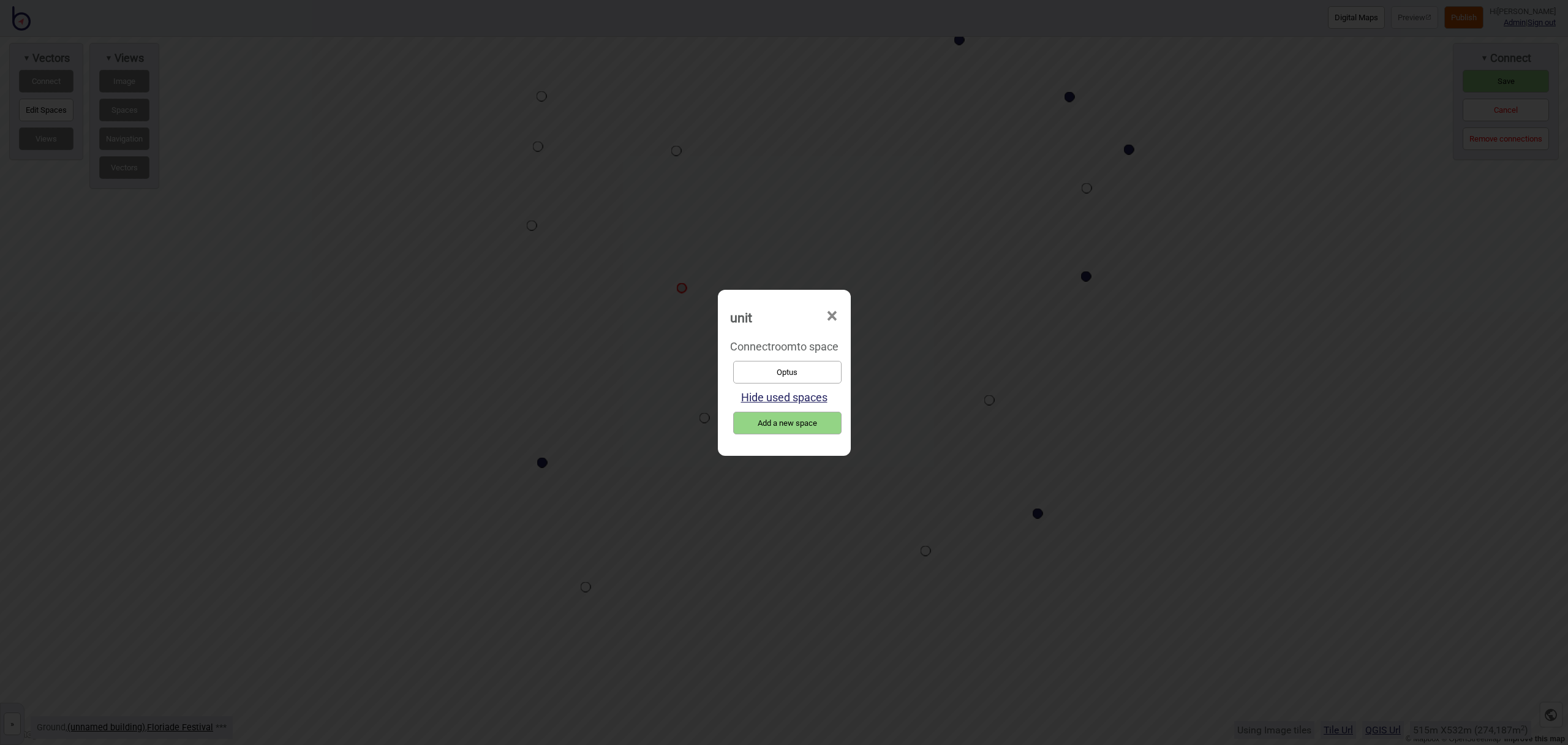
click at [795, 380] on button "Optus" at bounding box center [787, 372] width 109 height 23
click at [796, 366] on button "Public Toilets" at bounding box center [786, 372] width 127 height 23
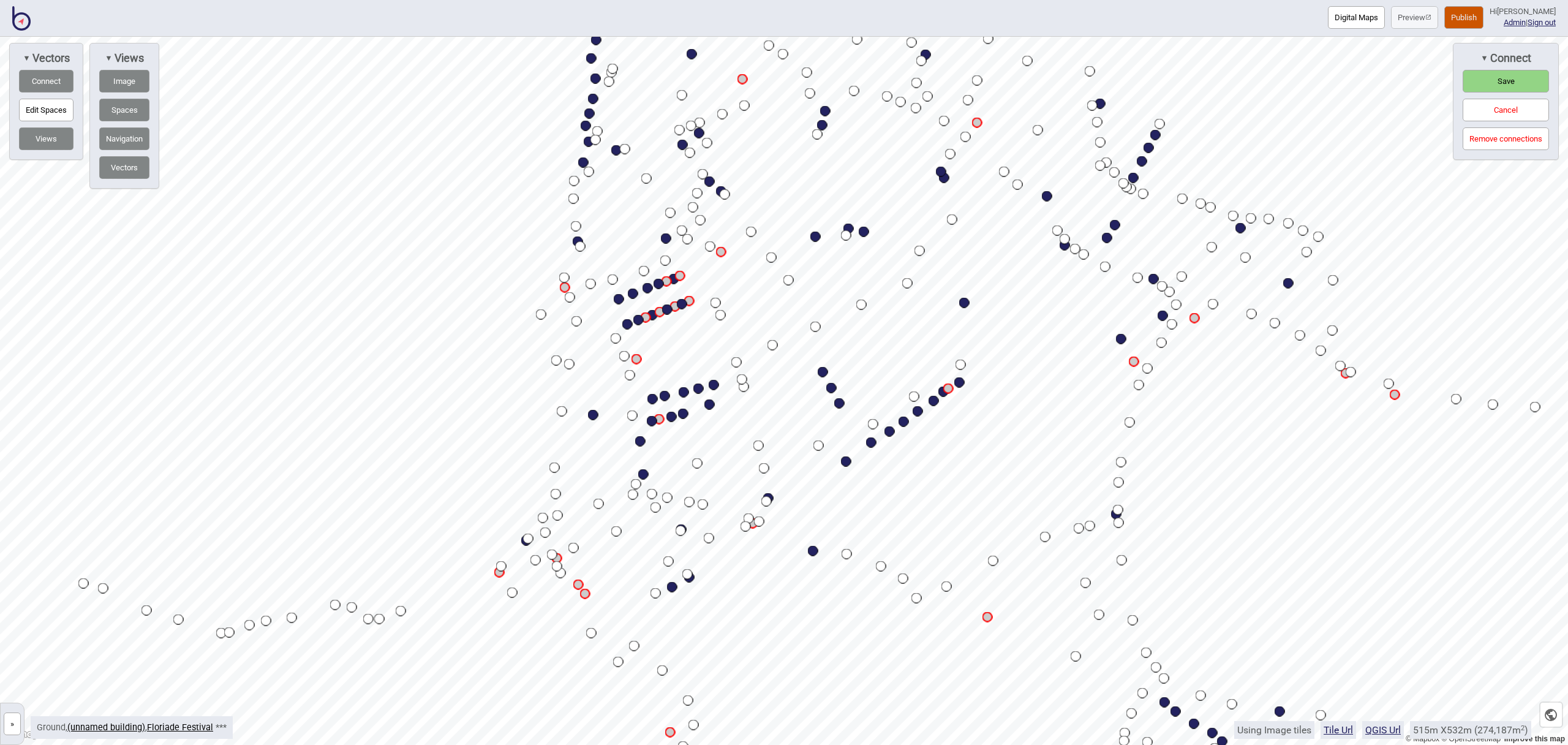
click at [1493, 75] on button "Save" at bounding box center [1505, 81] width 86 height 23
